Goal: Task Accomplishment & Management: Manage account settings

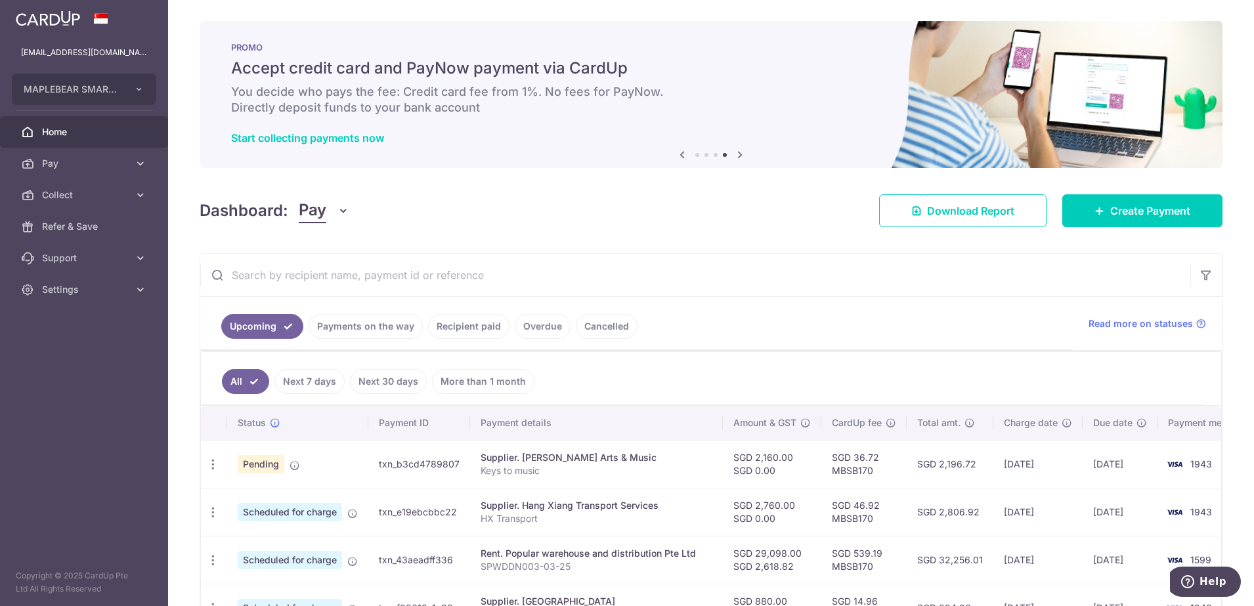
scroll to position [164, 0]
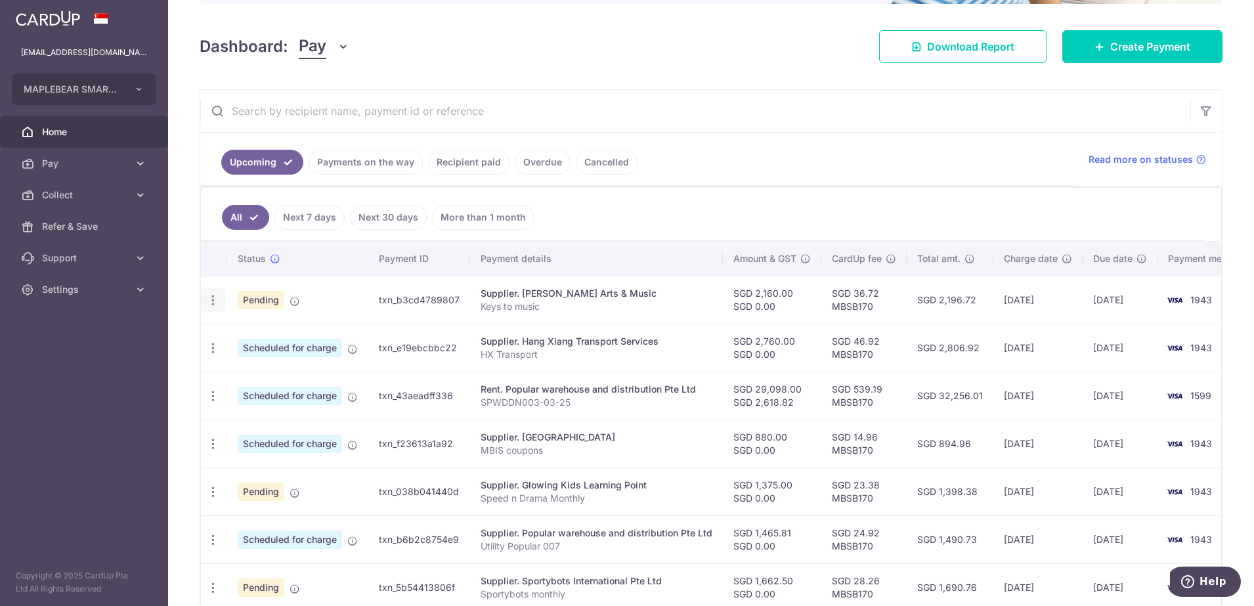
click at [213, 302] on icon "button" at bounding box center [213, 301] width 14 height 14
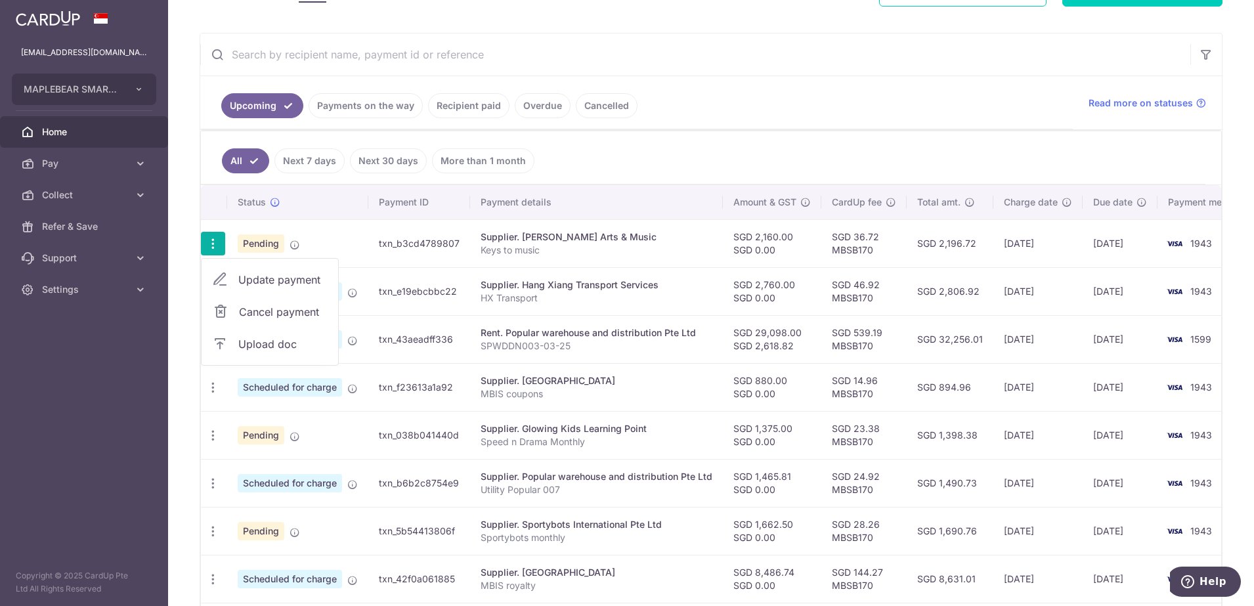
scroll to position [246, 0]
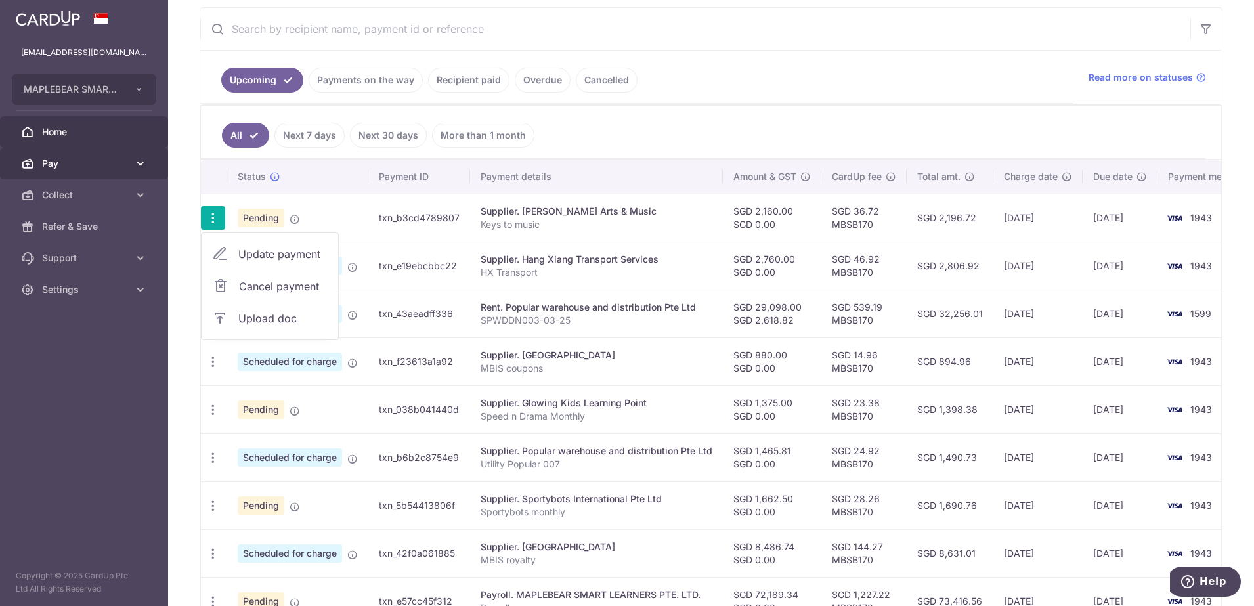
click at [55, 164] on span "Pay" at bounding box center [85, 163] width 87 height 13
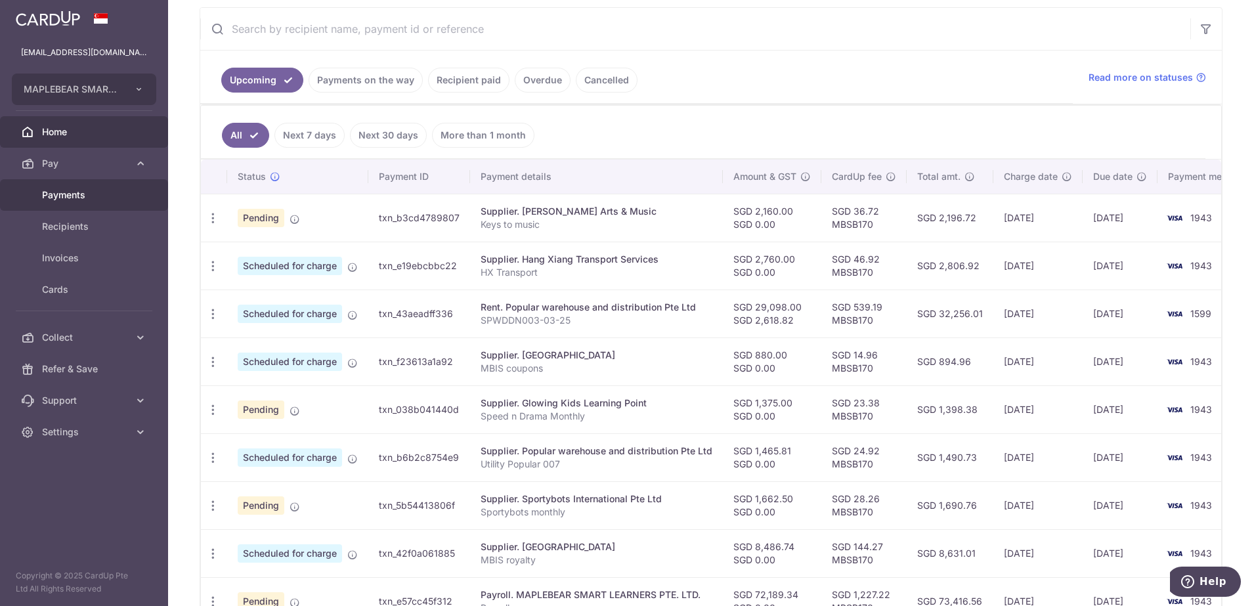
click at [55, 196] on span "Payments" at bounding box center [85, 194] width 87 height 13
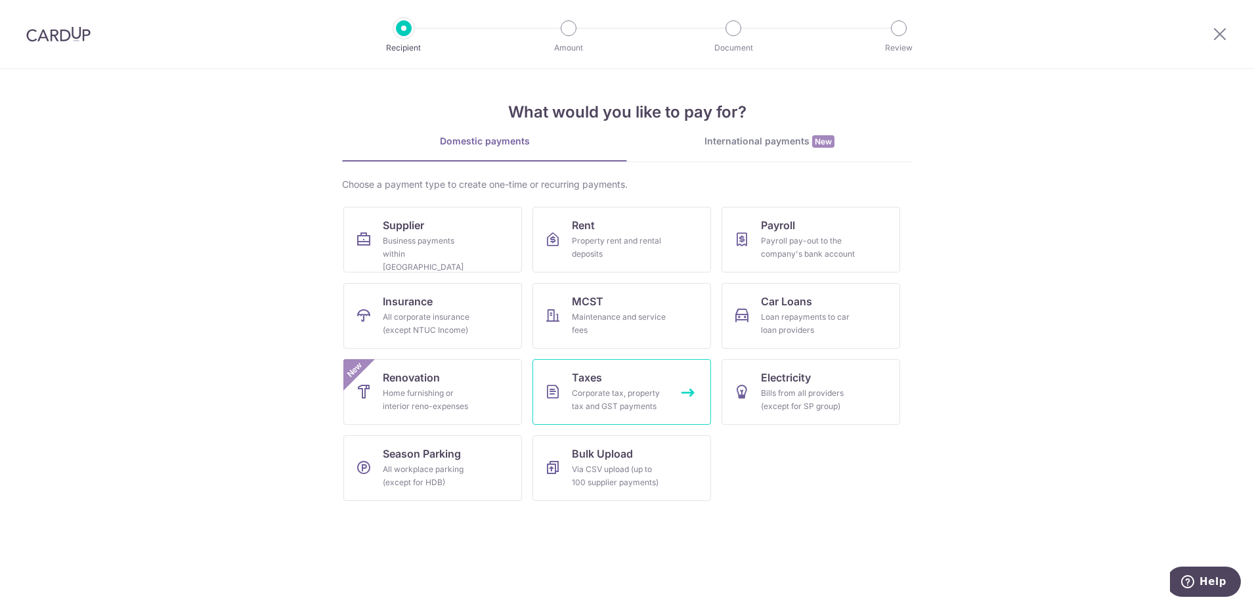
click at [613, 392] on div "Corporate tax, property tax and GST payments" at bounding box center [619, 400] width 95 height 26
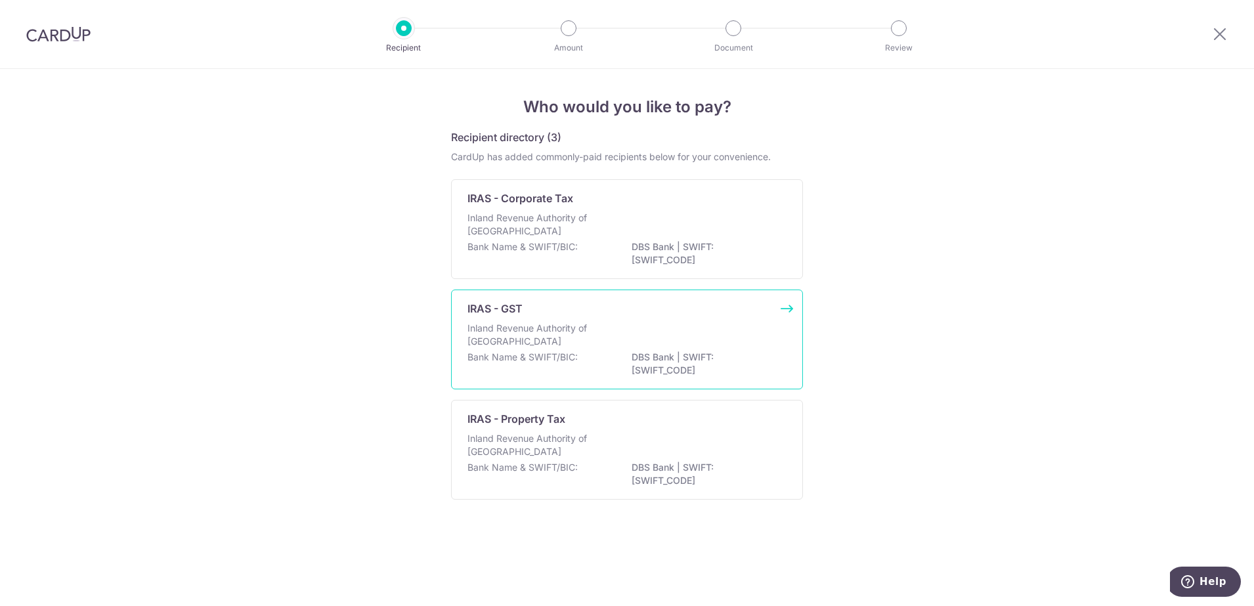
click at [587, 327] on p "Inland Revenue Authority of Singapore" at bounding box center [537, 335] width 139 height 26
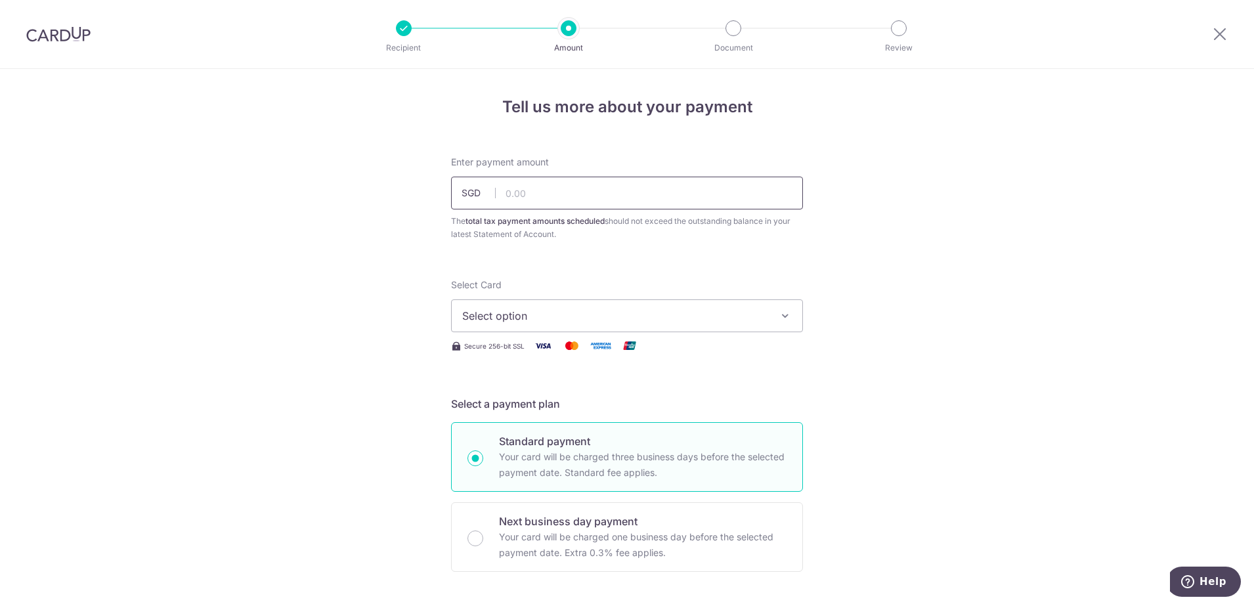
click at [519, 190] on input "text" at bounding box center [627, 193] width 352 height 33
type input "37,545.71"
click at [529, 315] on span "Select option" at bounding box center [615, 316] width 306 height 16
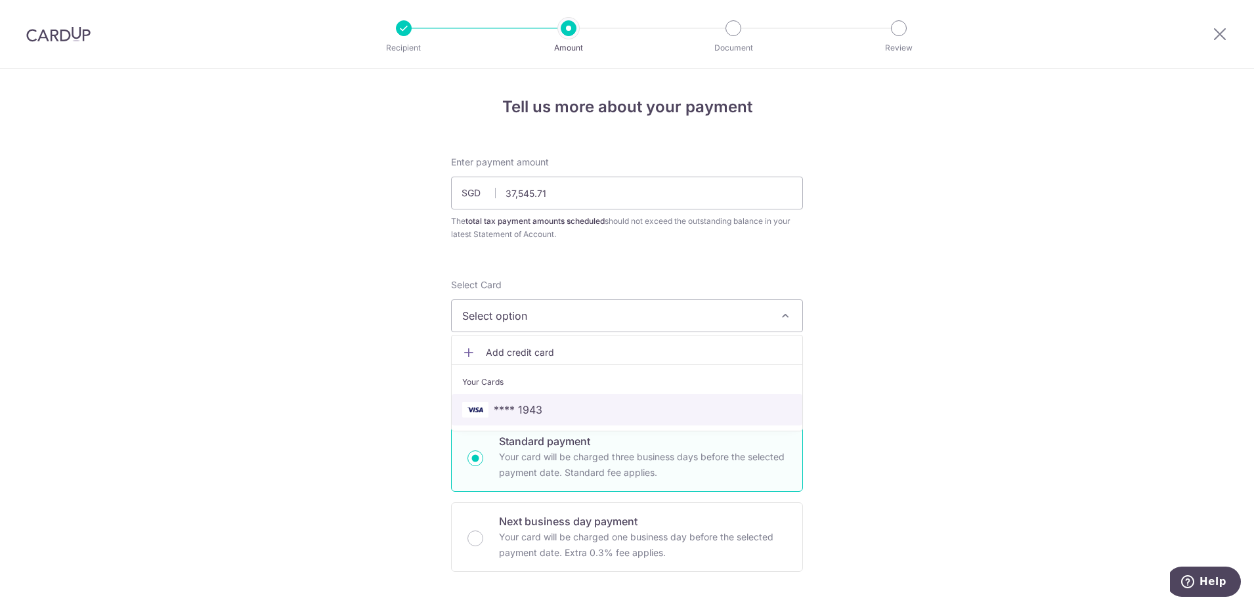
click at [529, 411] on span "**** 1943" at bounding box center [518, 410] width 49 height 16
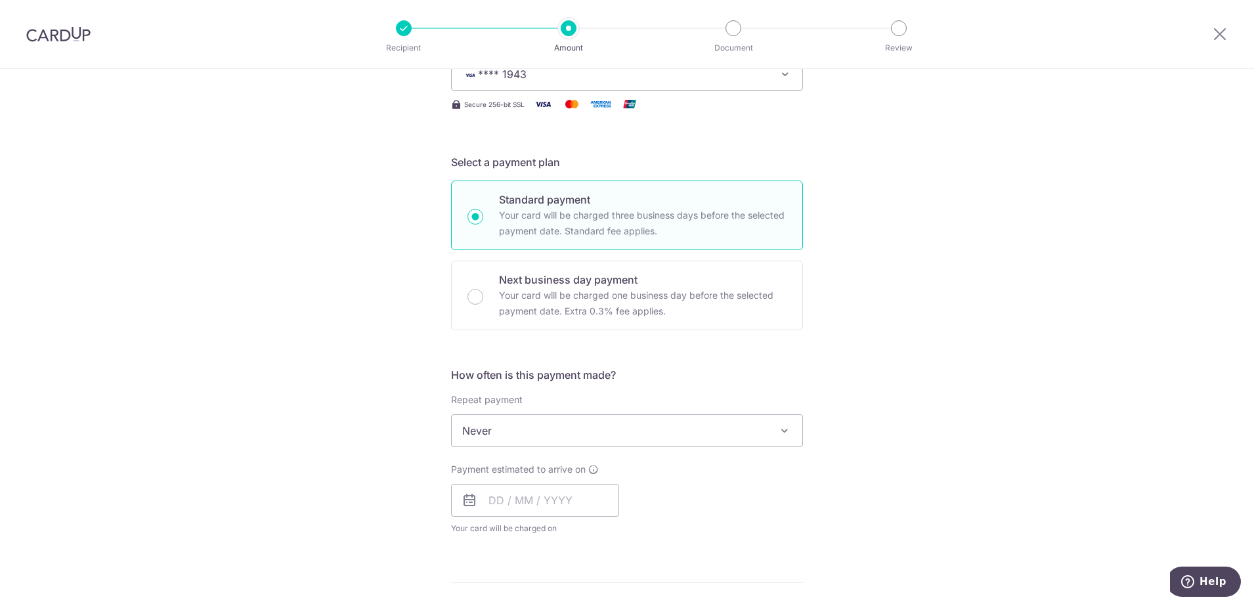
scroll to position [328, 0]
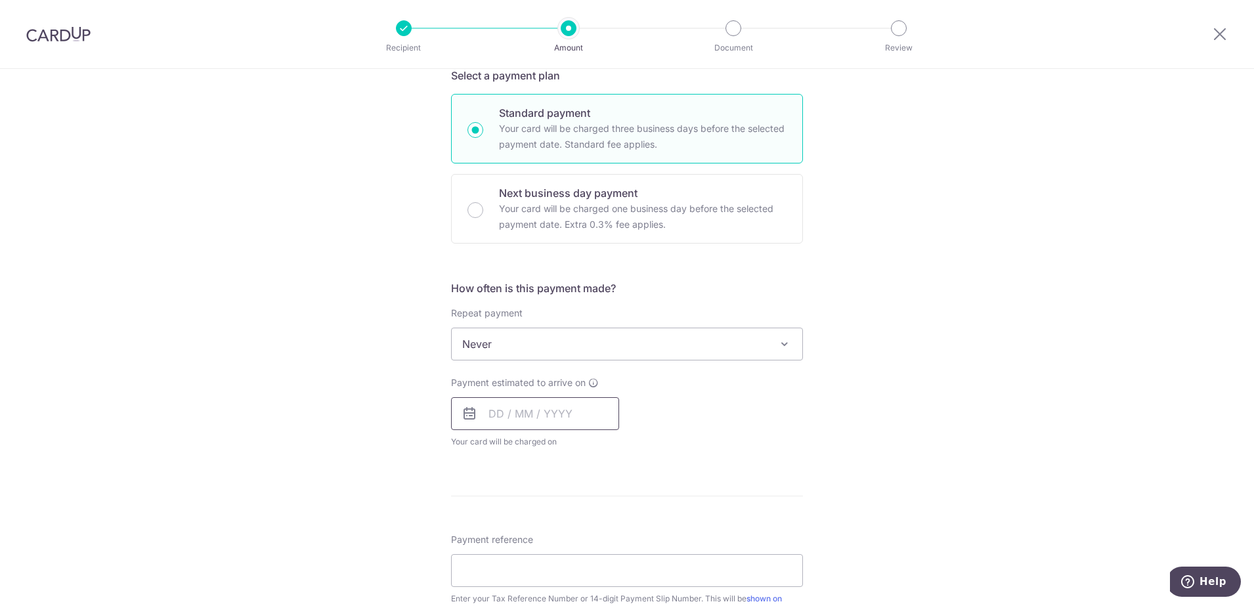
click at [489, 415] on input "text" at bounding box center [535, 413] width 168 height 33
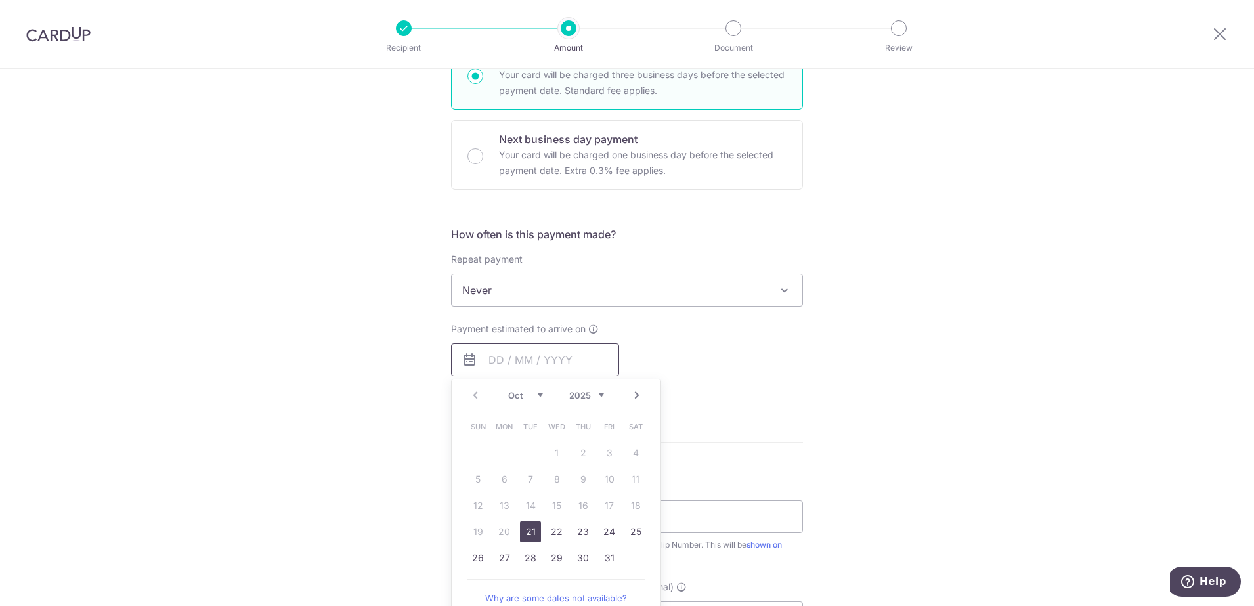
scroll to position [410, 0]
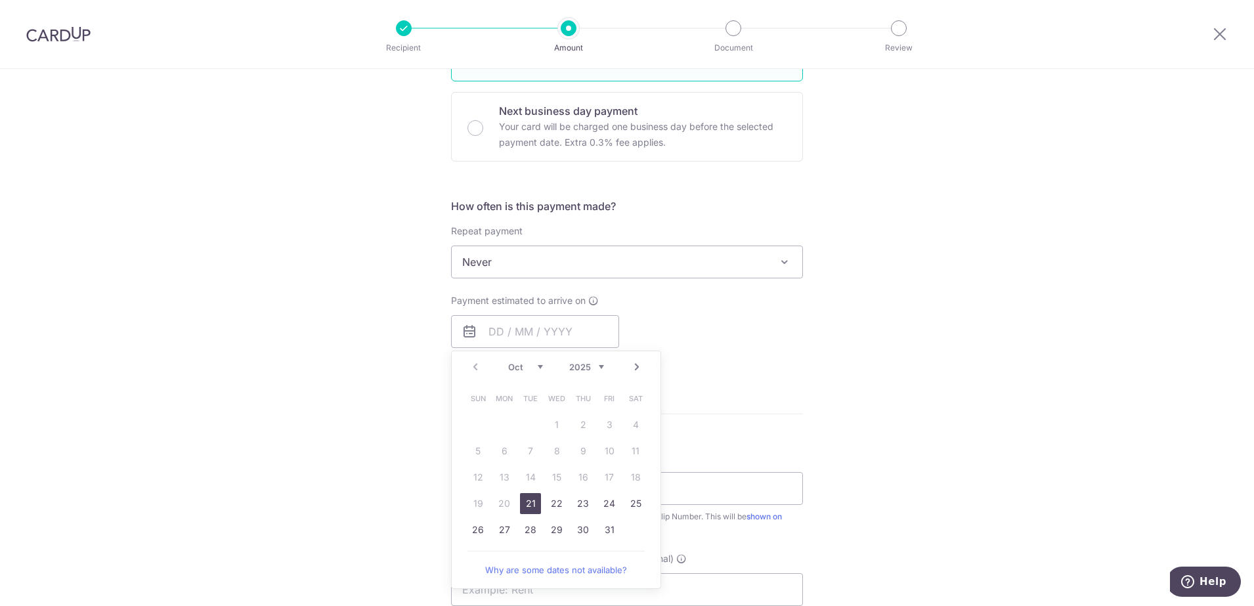
click at [527, 508] on link "21" at bounding box center [530, 503] width 21 height 21
type input "[DATE]"
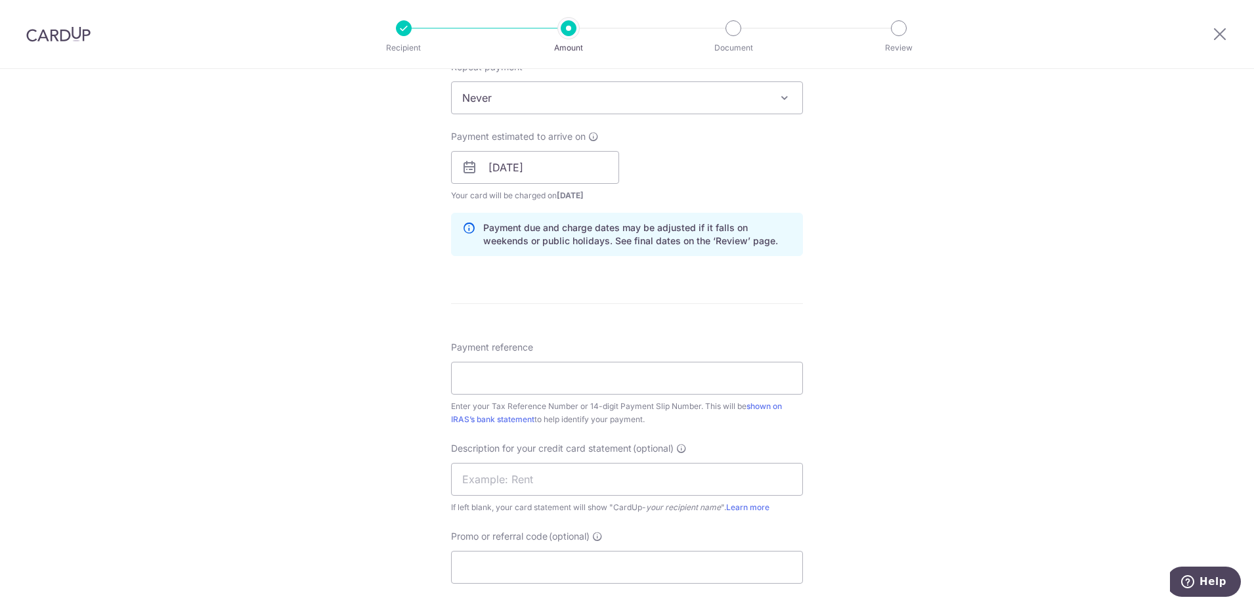
scroll to position [657, 0]
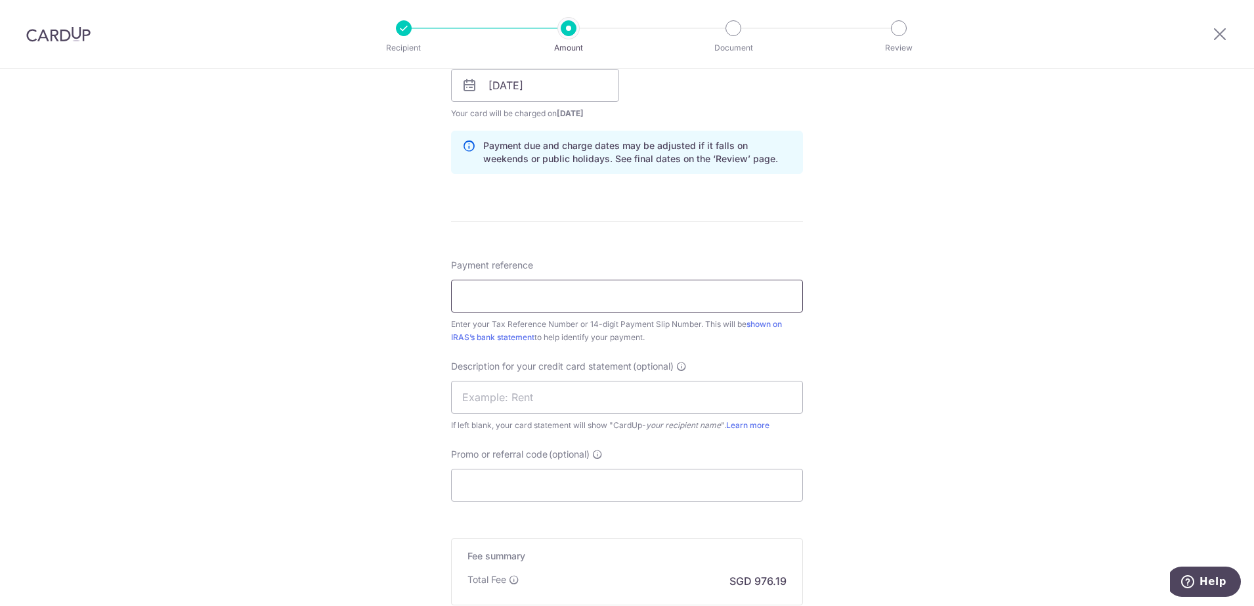
click at [475, 297] on input "Payment reference" at bounding box center [627, 296] width 352 height 33
type input "201537637M"
type input "Jul toSep25 GST"
type input "MBSB170"
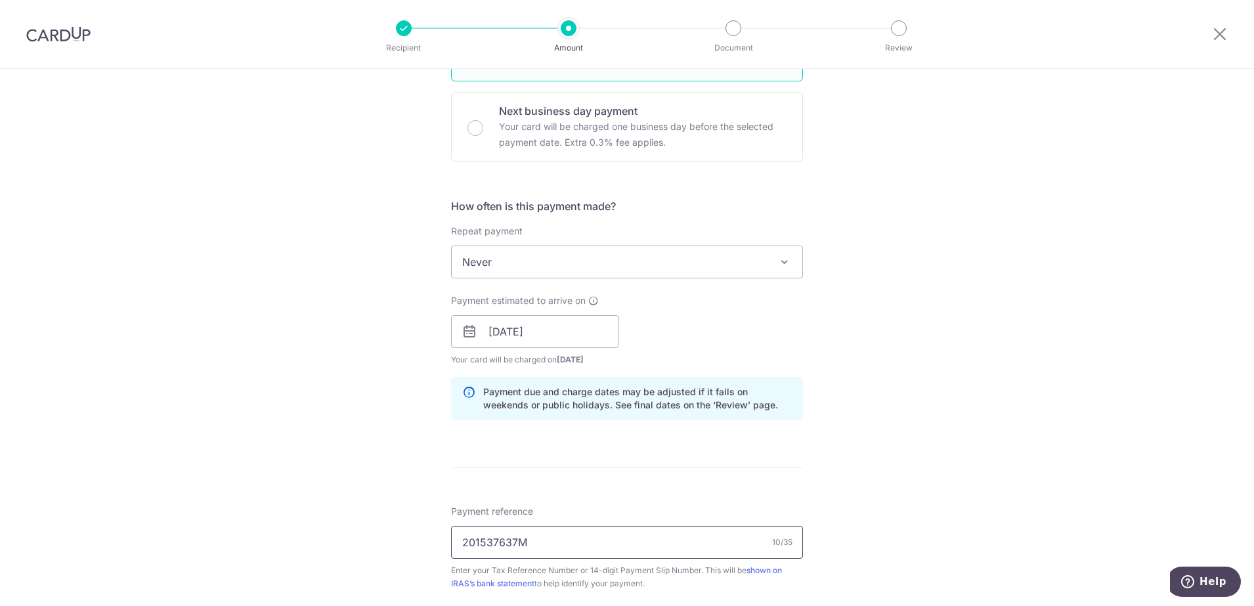
scroll to position [883, 0]
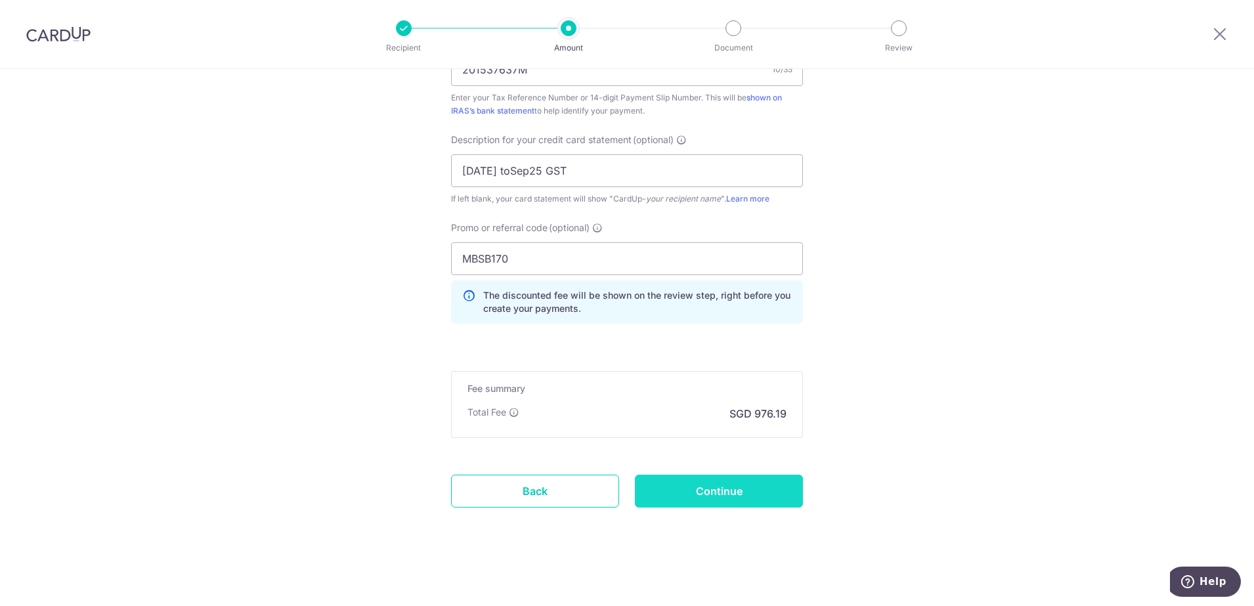
click at [732, 499] on input "Continue" at bounding box center [719, 491] width 168 height 33
click at [732, 499] on div "Continue" at bounding box center [719, 491] width 184 height 33
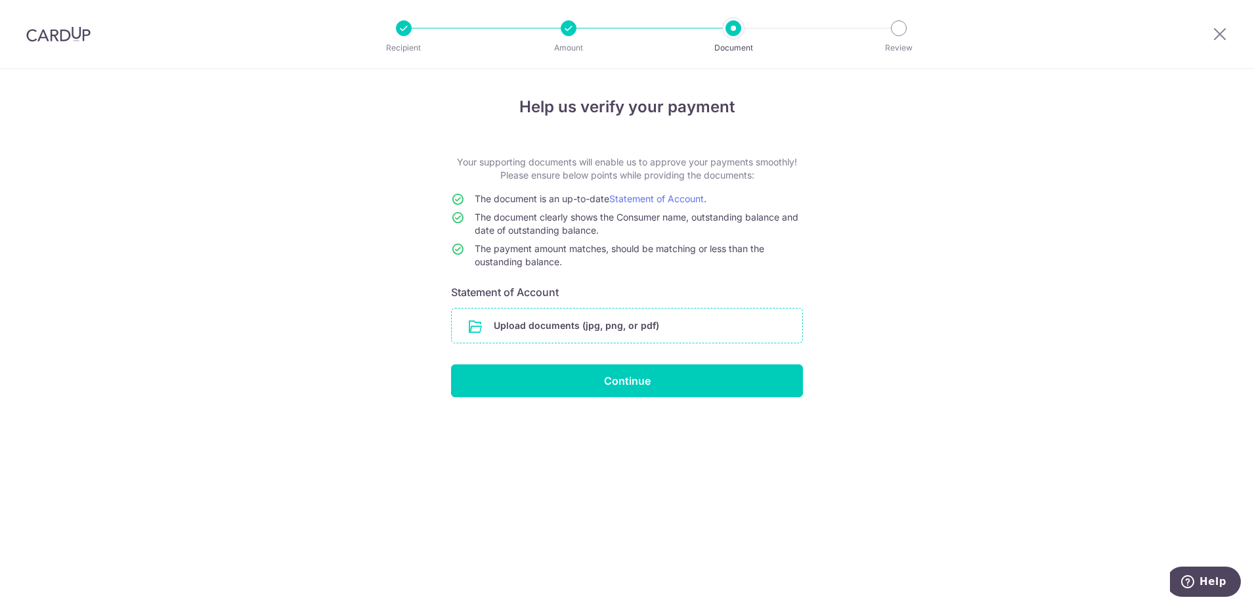
click at [709, 320] on input "file" at bounding box center [627, 326] width 351 height 34
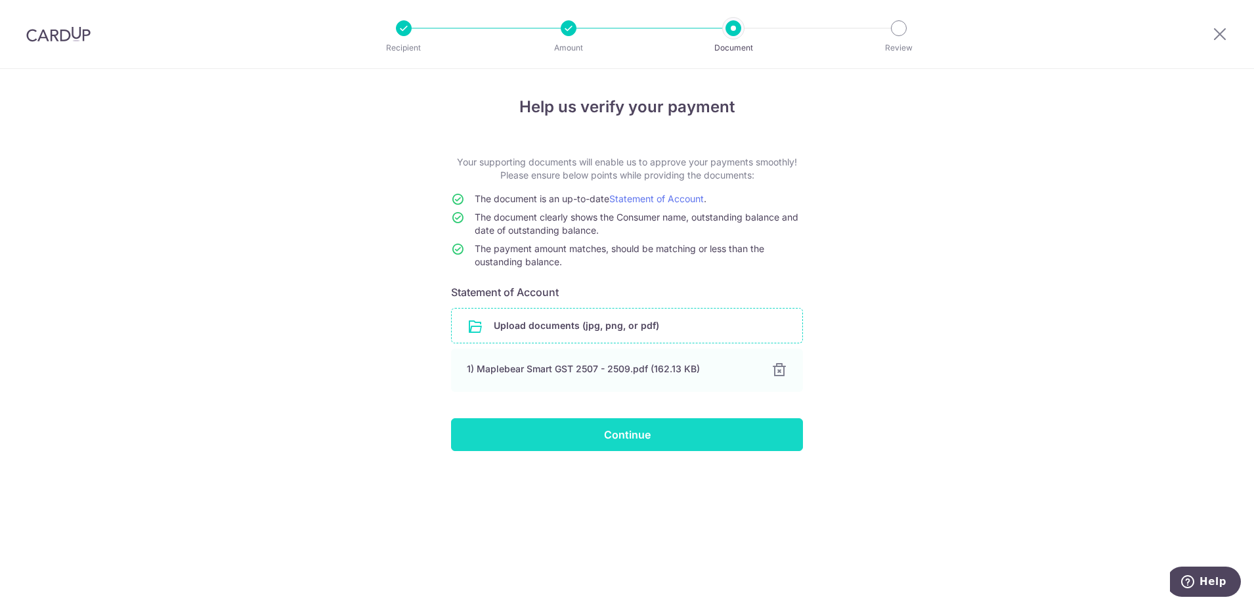
click at [642, 441] on input "Continue" at bounding box center [627, 434] width 352 height 33
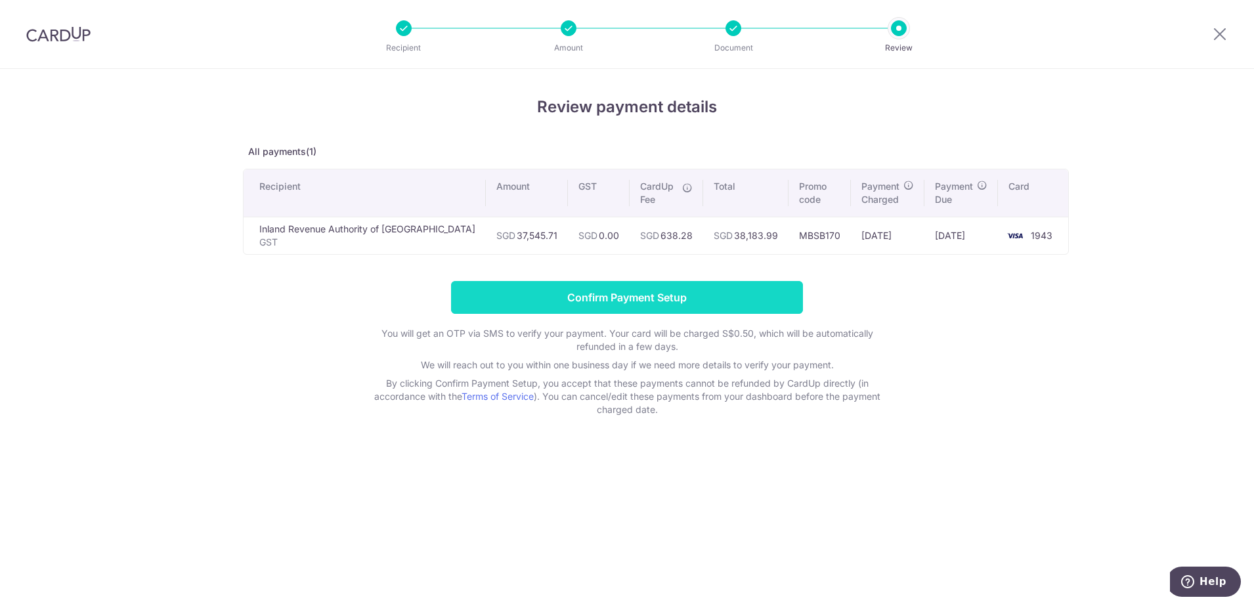
click at [632, 302] on input "Confirm Payment Setup" at bounding box center [627, 297] width 352 height 33
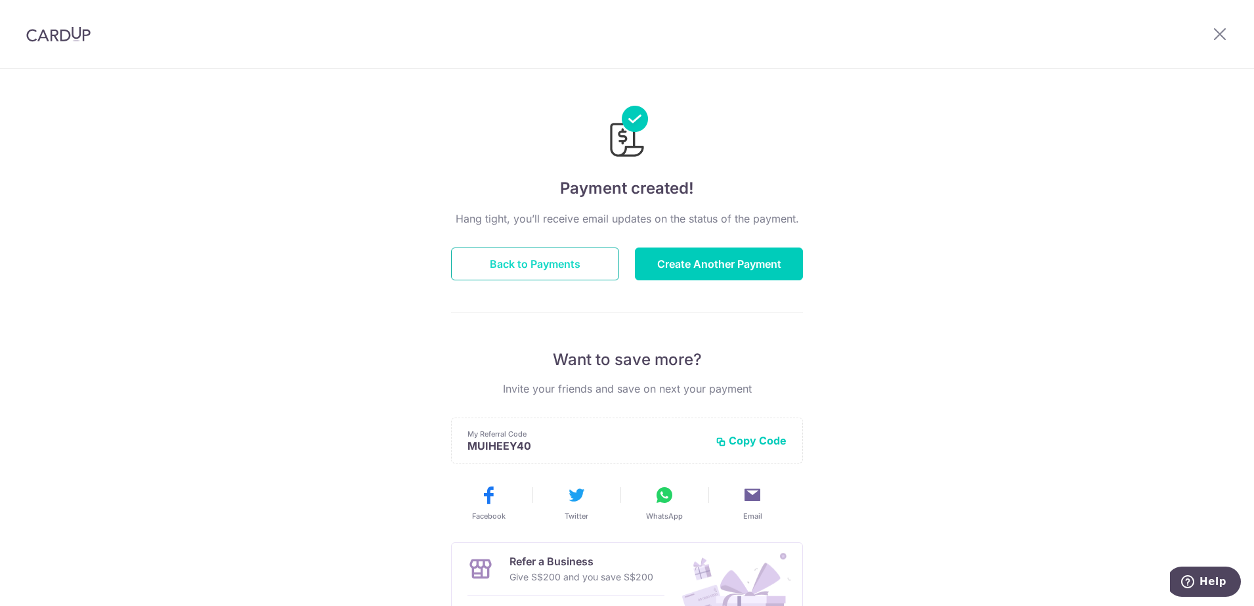
click at [508, 265] on button "Back to Payments" at bounding box center [535, 264] width 168 height 33
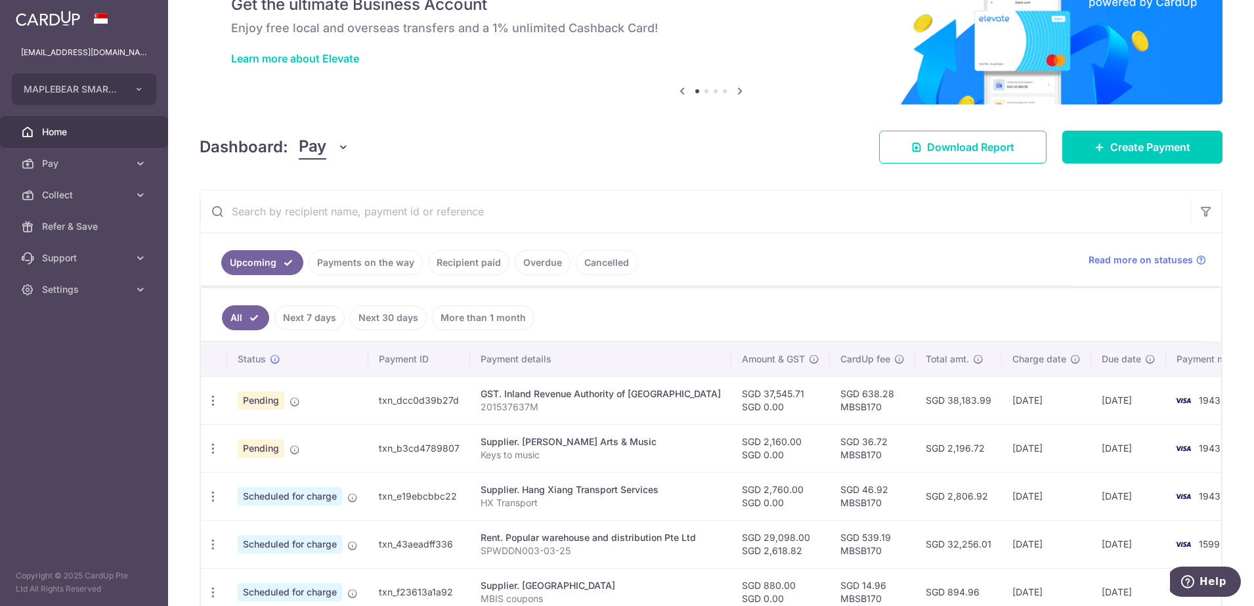
scroll to position [164, 0]
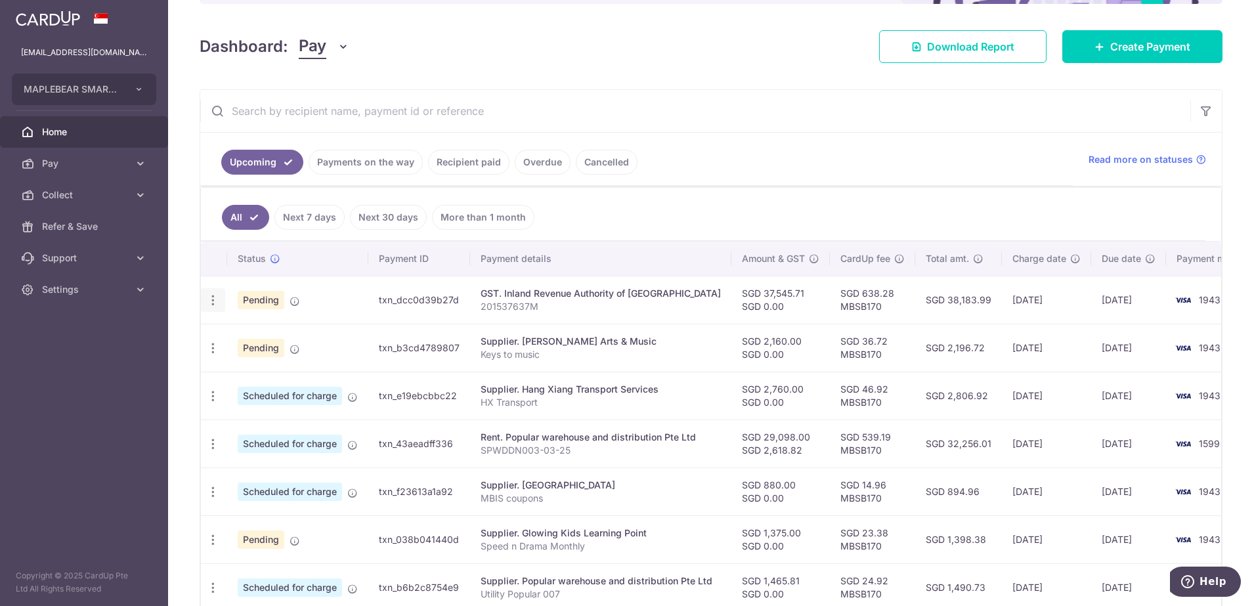
click at [215, 300] on icon "button" at bounding box center [213, 301] width 14 height 14
click at [256, 334] on span "Update payment" at bounding box center [282, 336] width 89 height 16
radio input "true"
type input "37,545.71"
type input "[DATE]"
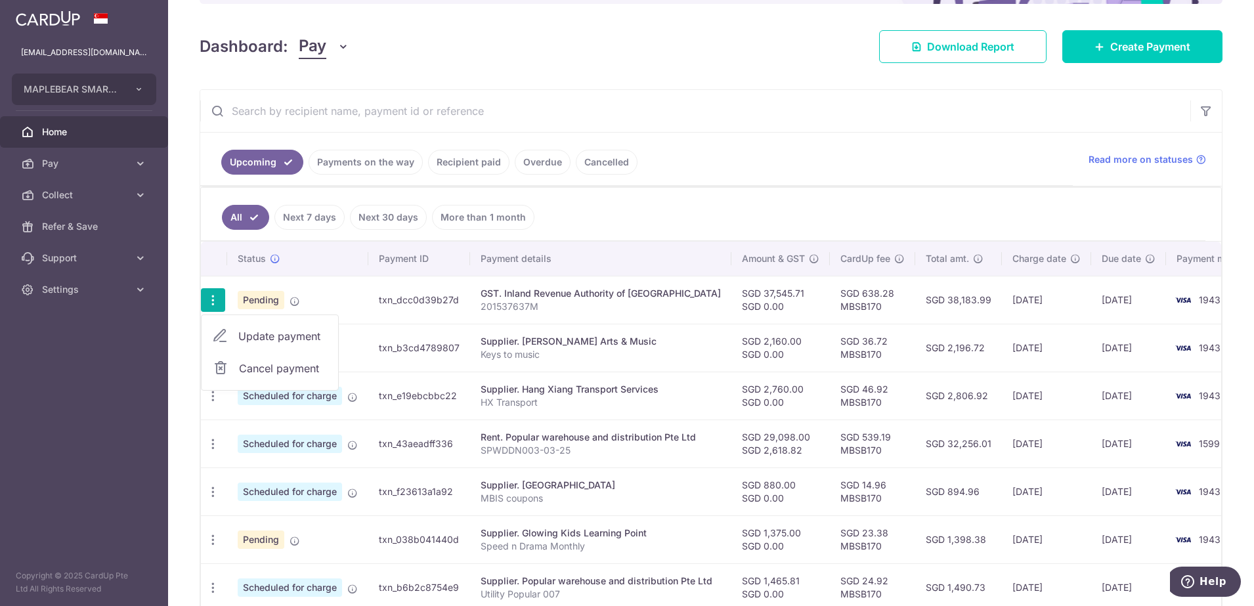
type input "201537637M"
type input "[DATE] toSep25 GST"
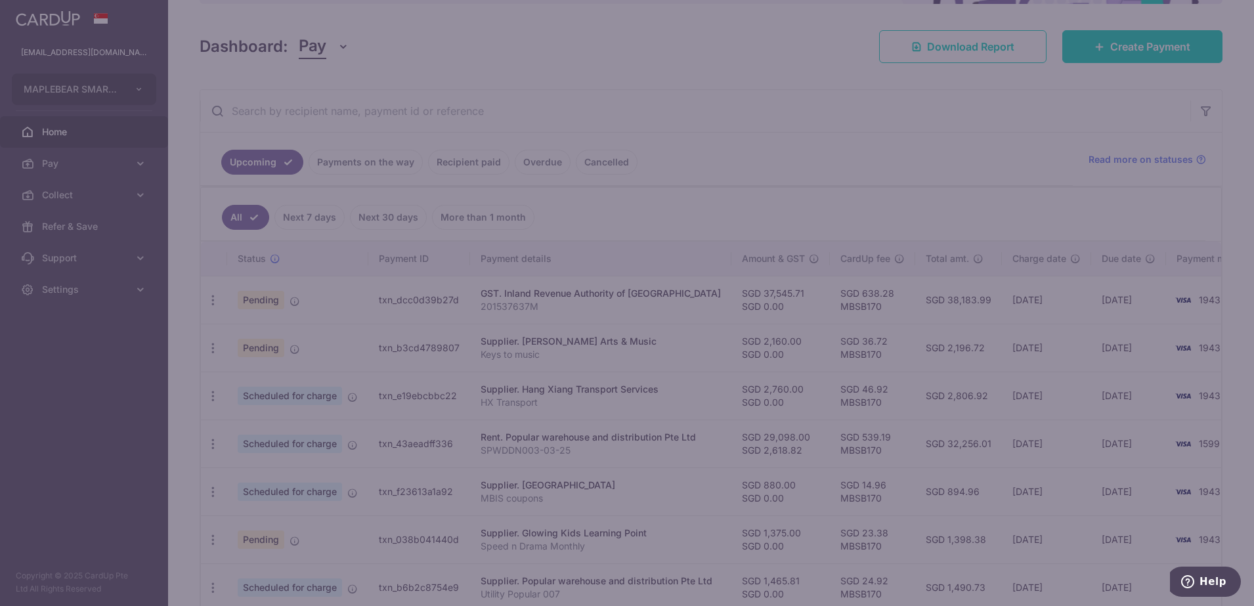
type input "MBSB170"
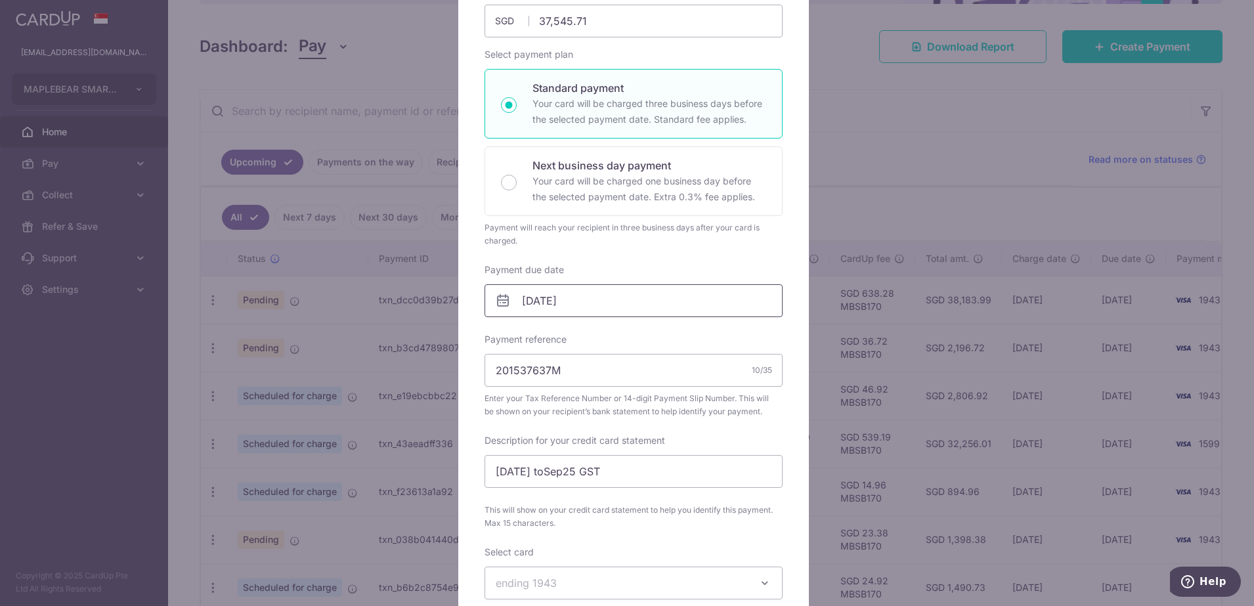
click at [621, 301] on input "[DATE]" at bounding box center [634, 300] width 298 height 33
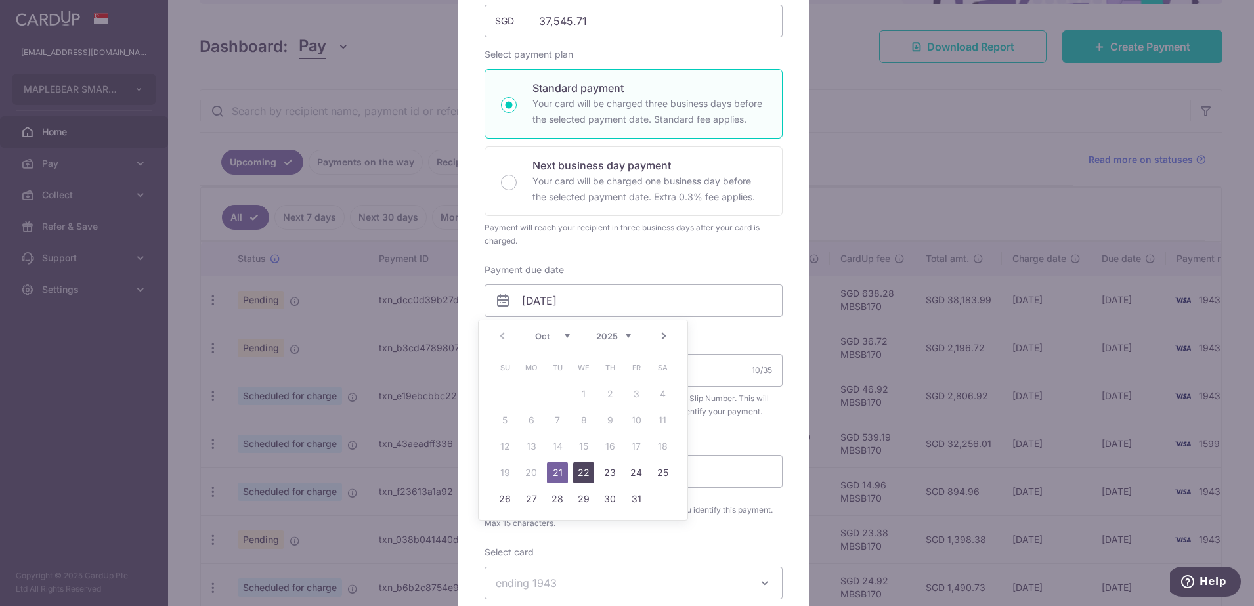
click at [582, 471] on link "22" at bounding box center [583, 472] width 21 height 21
type input "[DATE]"
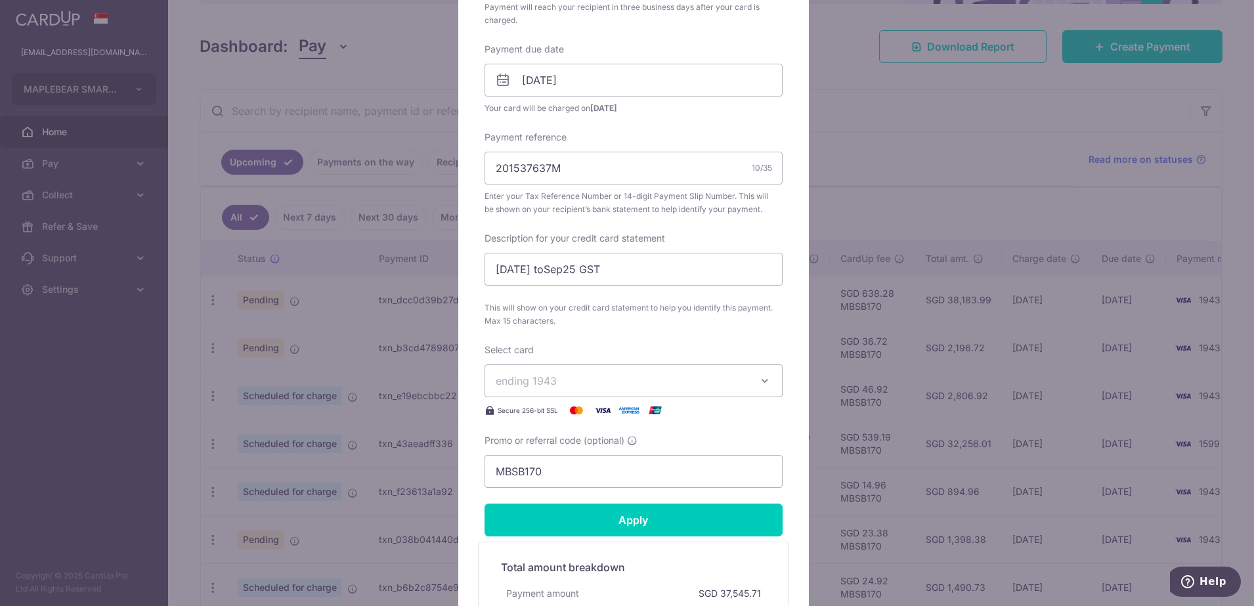
scroll to position [410, 0]
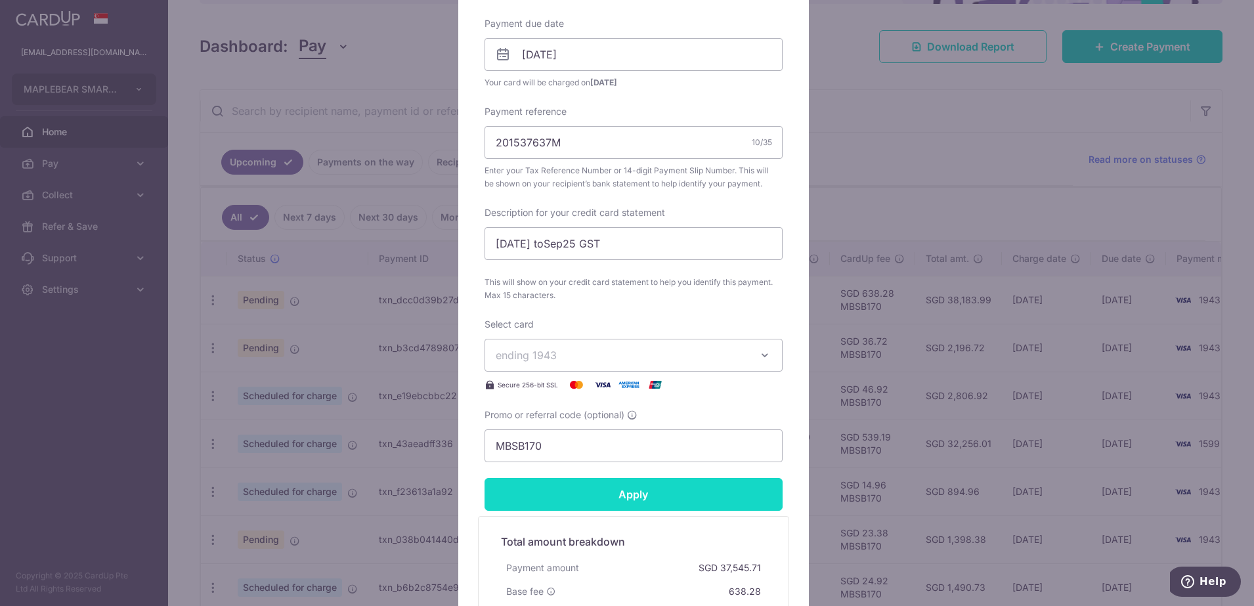
click at [617, 496] on input "Apply" at bounding box center [634, 494] width 298 height 33
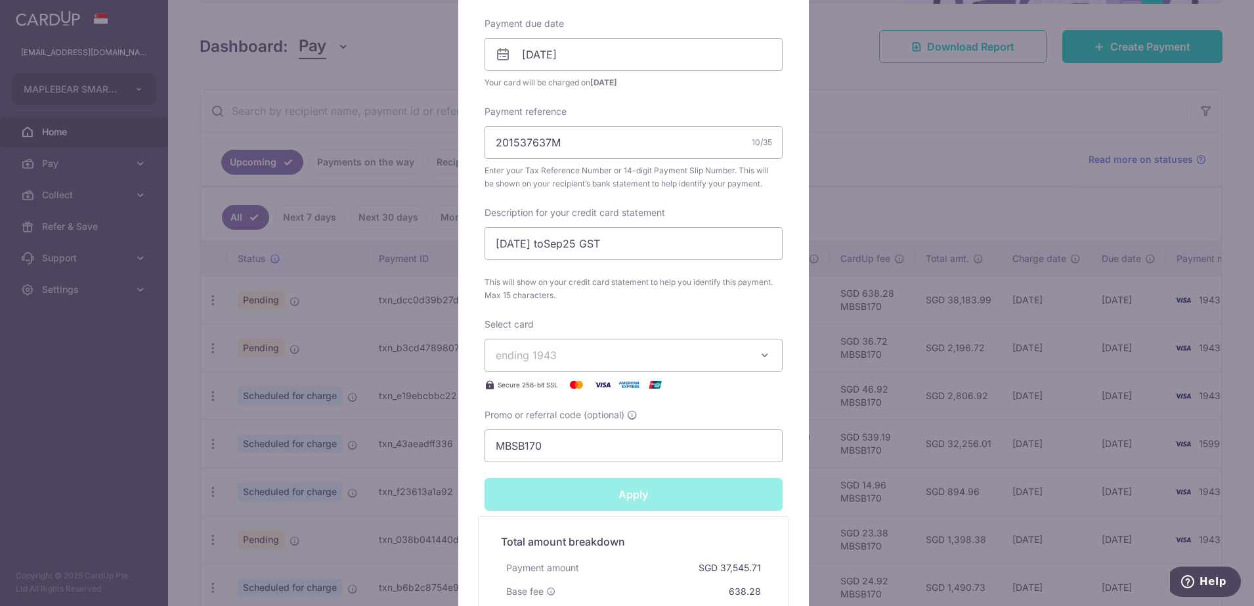
type input "Successfully Applied"
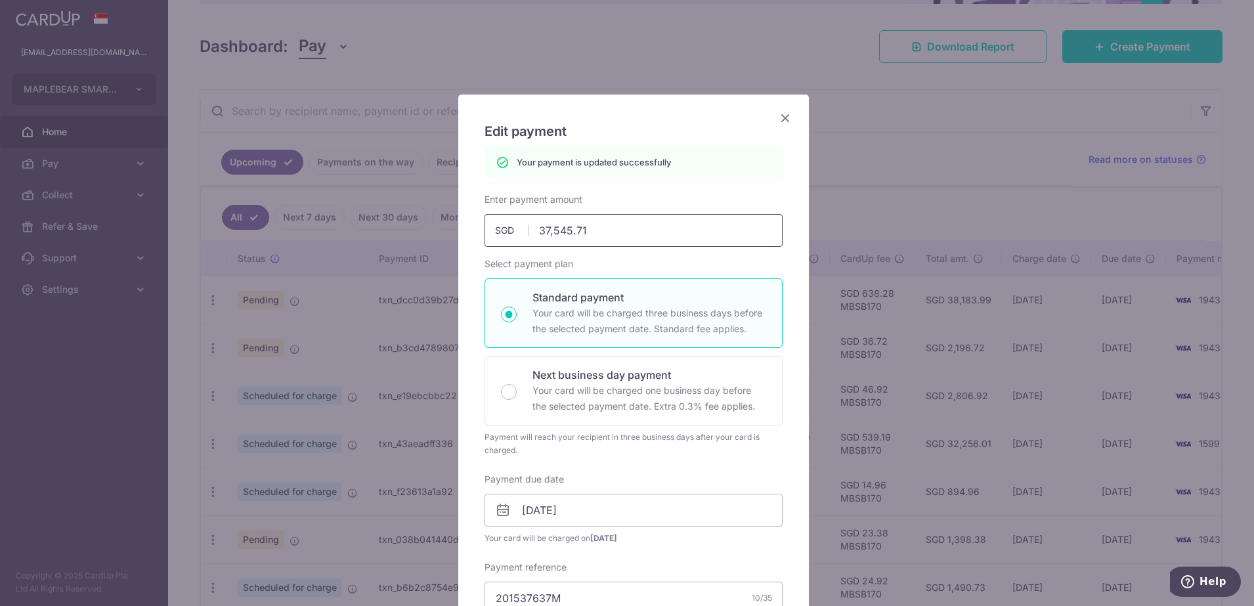
scroll to position [0, 0]
click at [779, 119] on icon "Close" at bounding box center [785, 118] width 16 height 16
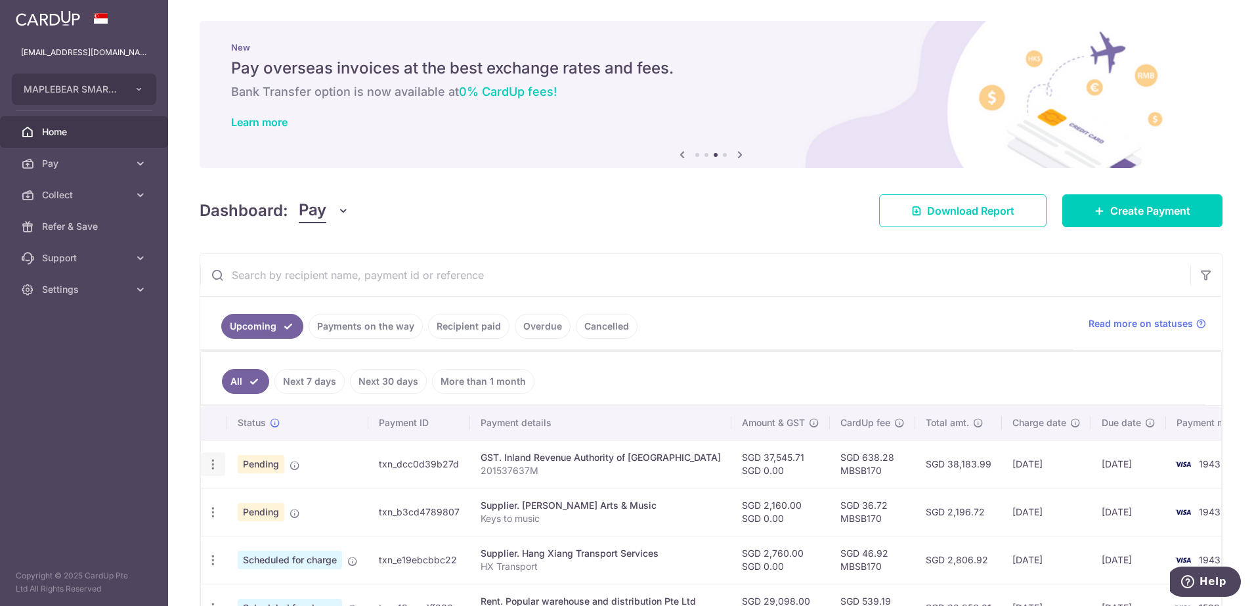
click at [215, 468] on icon "button" at bounding box center [213, 465] width 14 height 14
click at [267, 500] on span "Update payment" at bounding box center [282, 500] width 89 height 16
radio input "true"
type input "37,545.71"
type input "22/10/2025"
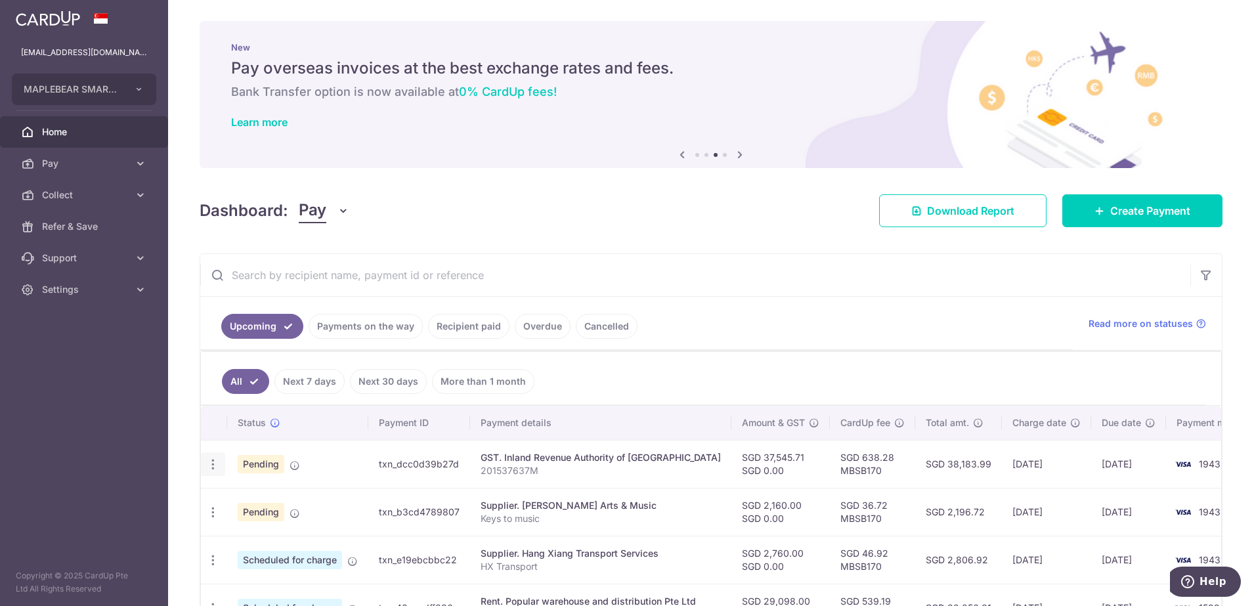
type input "201537637M"
type input "Jul toSep25 GST"
type input "MBSB170"
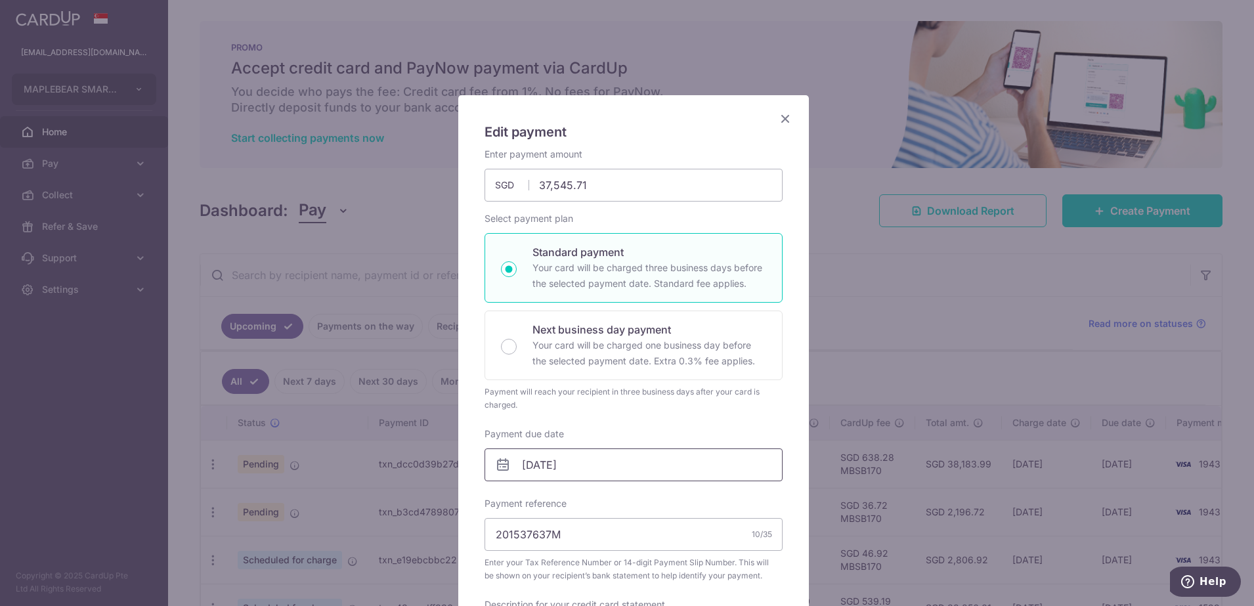
click at [602, 461] on input "22/10/2025" at bounding box center [634, 464] width 298 height 33
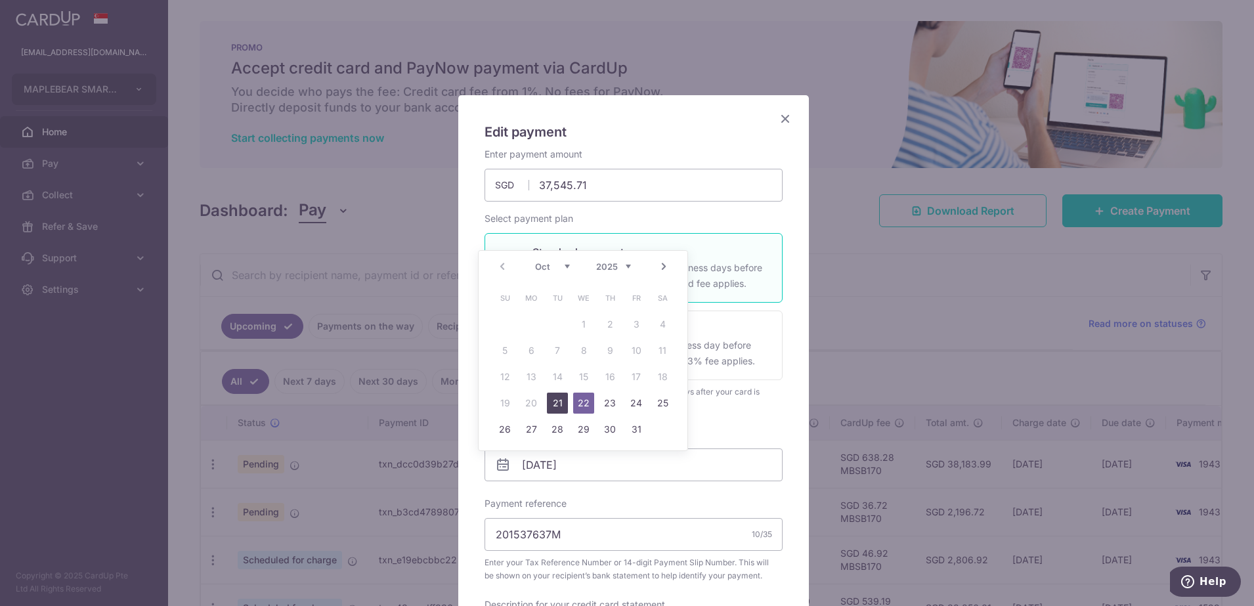
click at [555, 405] on link "21" at bounding box center [557, 403] width 21 height 21
type input "[DATE]"
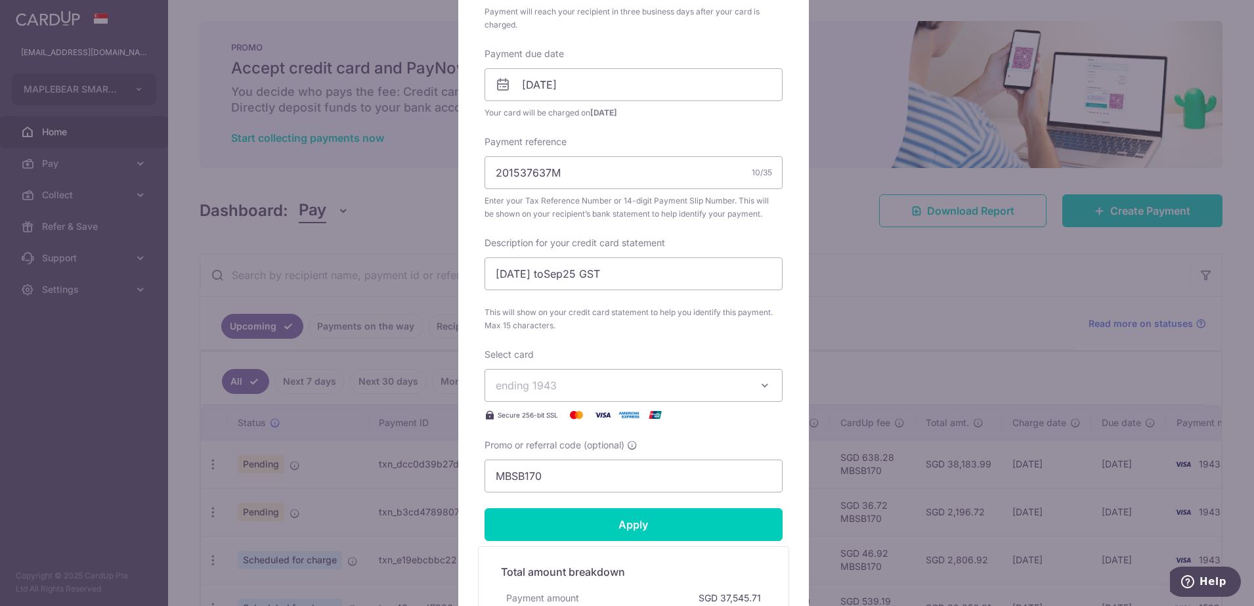
scroll to position [575, 0]
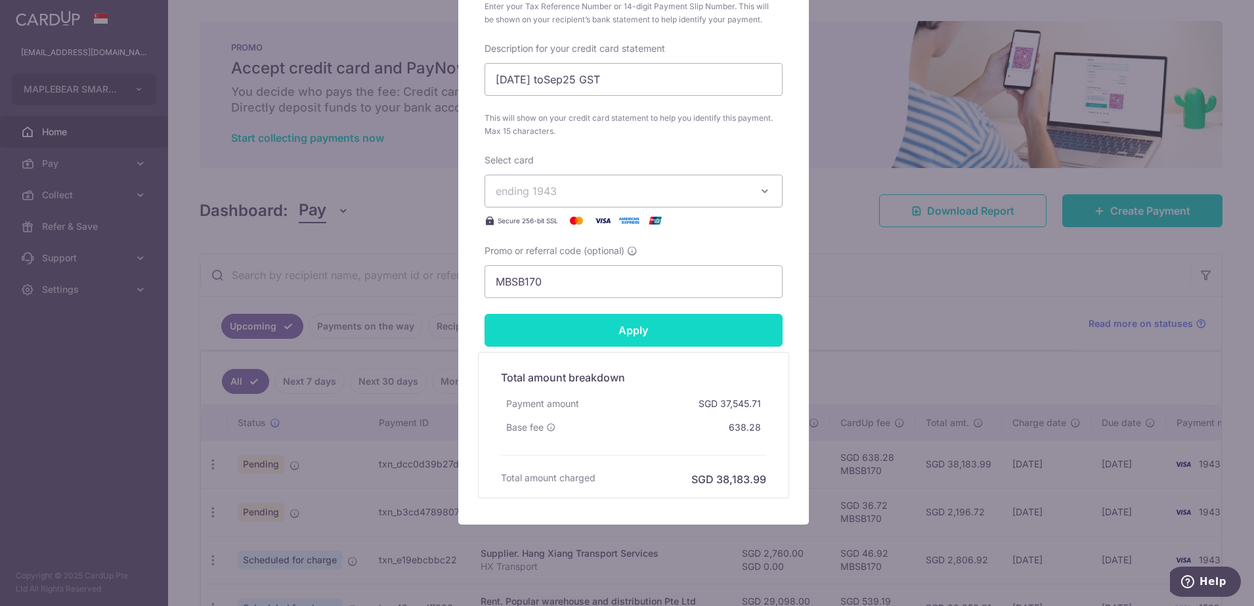
click at [650, 332] on input "Apply" at bounding box center [634, 330] width 298 height 33
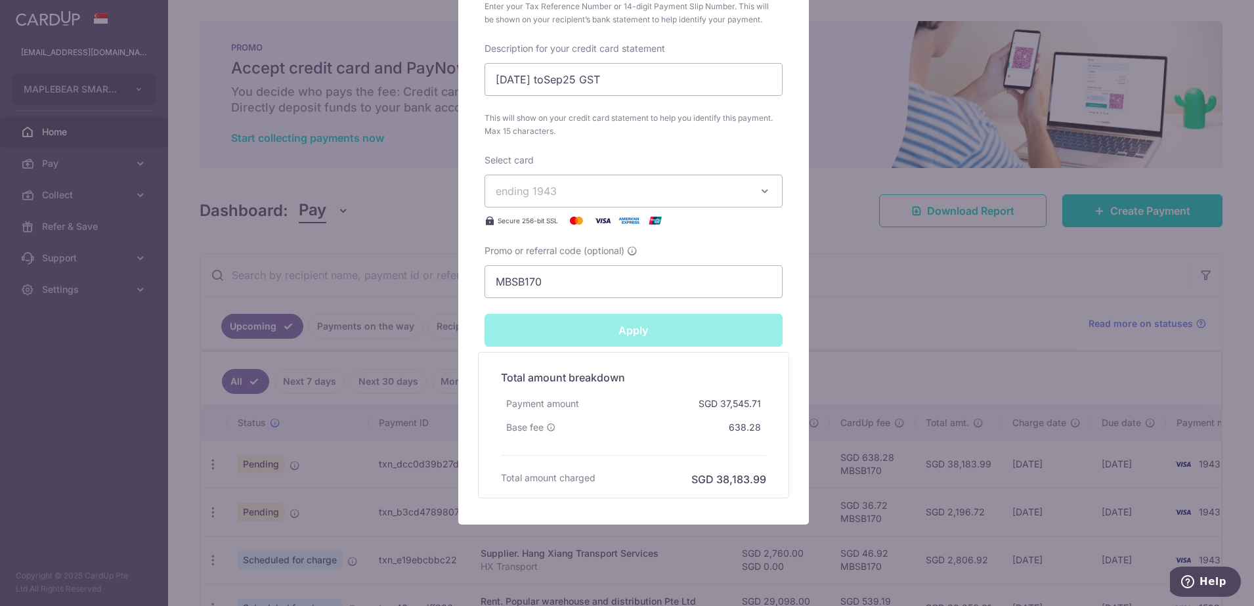
type input "Successfully Applied"
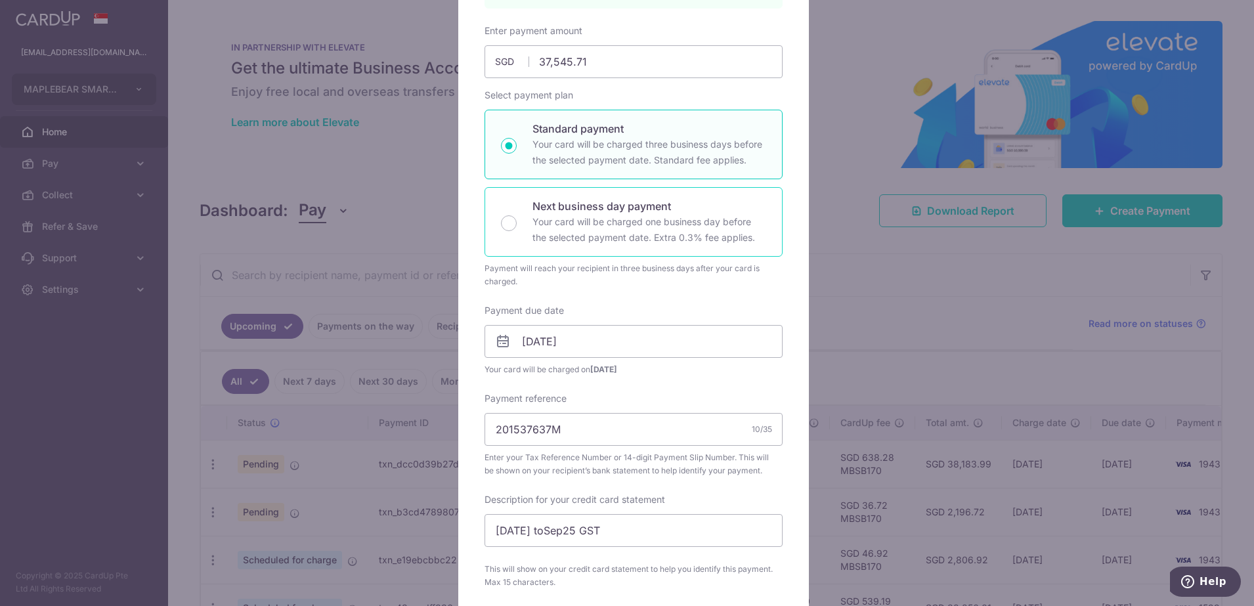
scroll to position [82, 0]
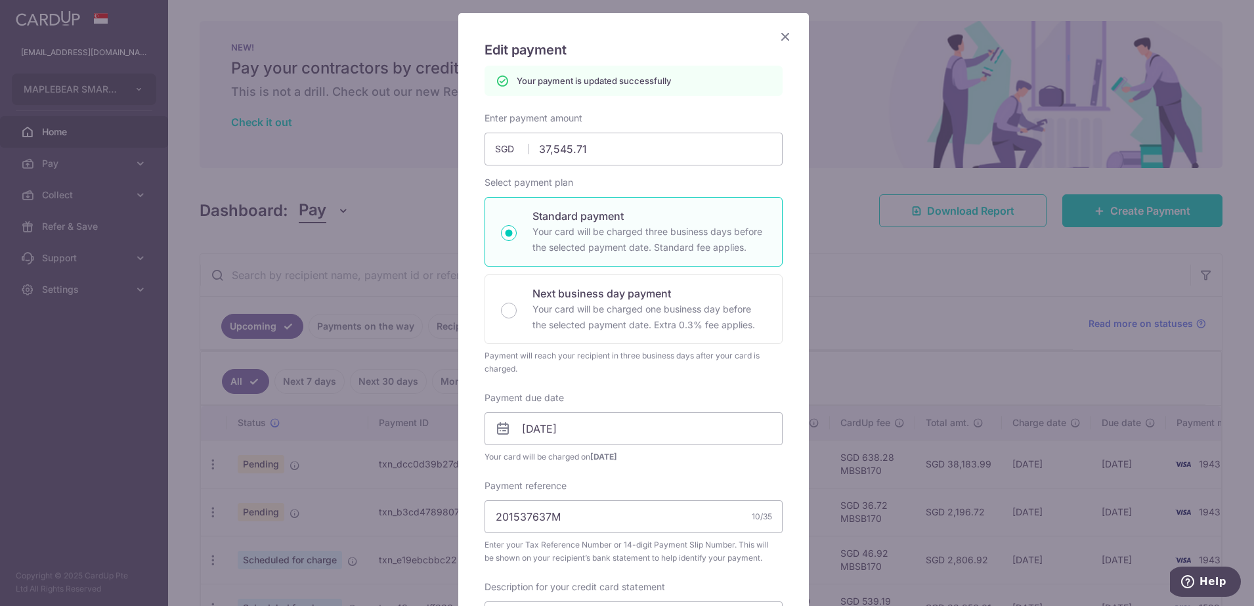
click at [779, 39] on icon "Close" at bounding box center [785, 36] width 16 height 16
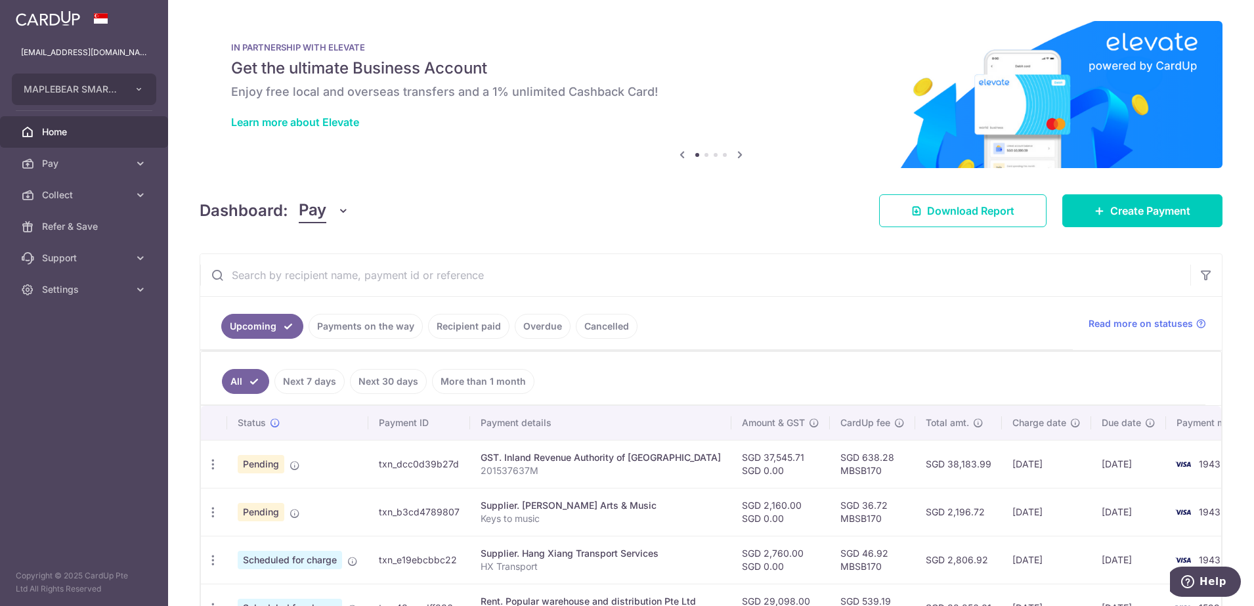
click at [473, 331] on link "Recipient paid" at bounding box center [468, 326] width 81 height 25
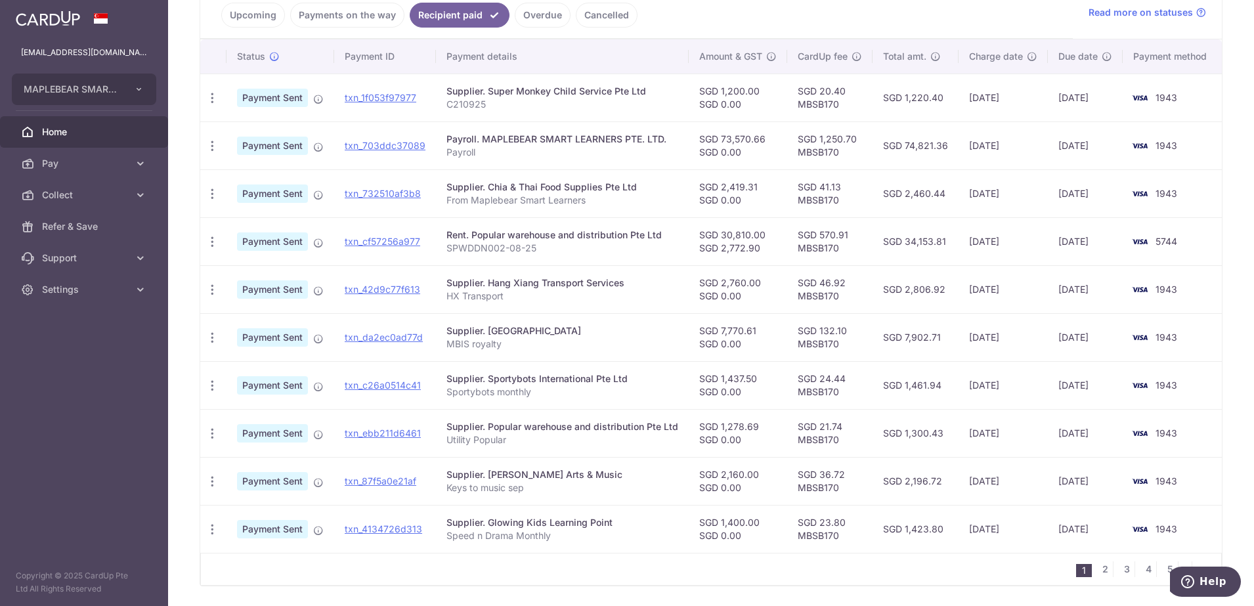
scroll to position [362, 0]
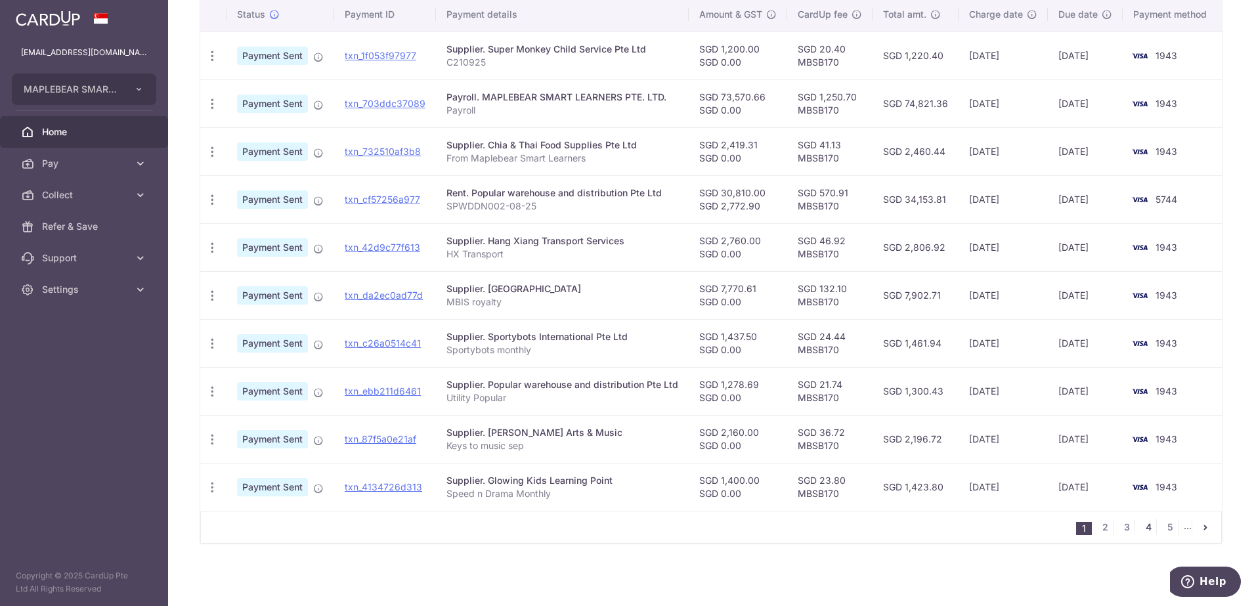
click at [1141, 527] on link "4" at bounding box center [1149, 527] width 16 height 16
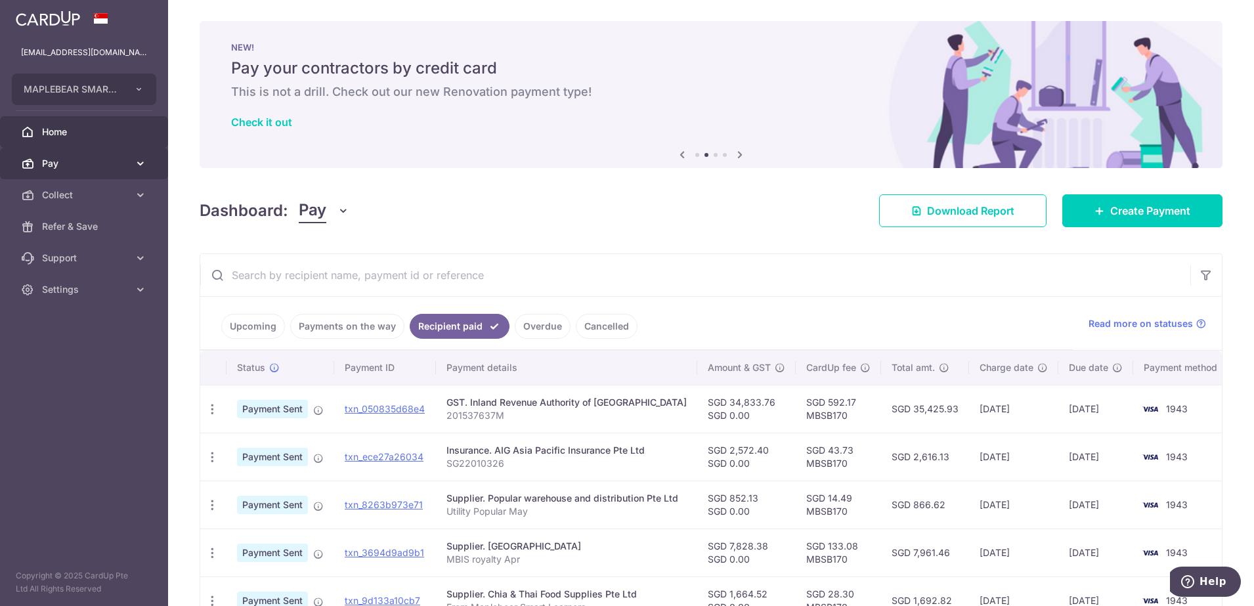
click at [84, 161] on span "Pay" at bounding box center [85, 163] width 87 height 13
click at [68, 162] on span "Pay" at bounding box center [85, 163] width 87 height 13
click at [250, 328] on link "Upcoming" at bounding box center [253, 326] width 64 height 25
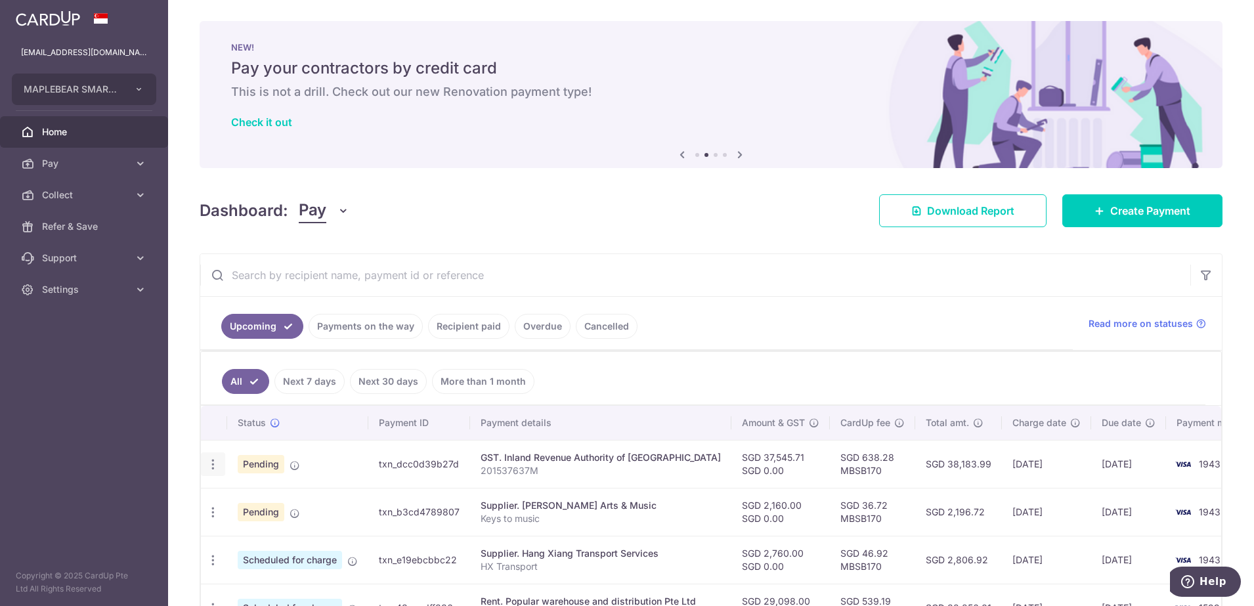
click at [218, 466] on icon "button" at bounding box center [213, 465] width 14 height 14
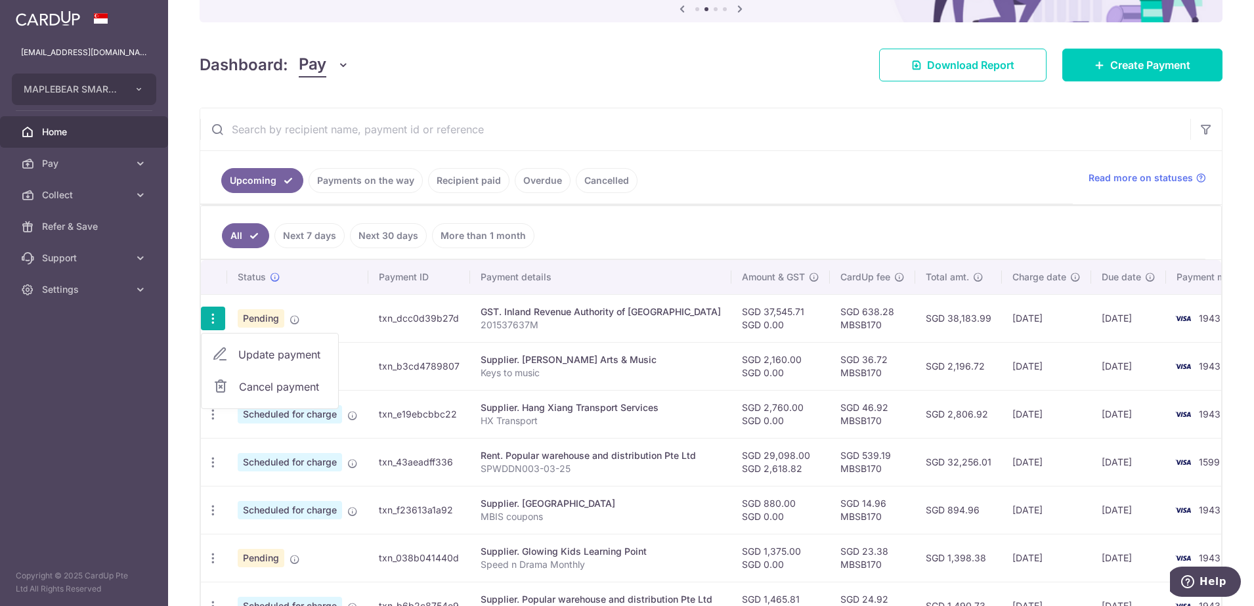
scroll to position [164, 0]
